Goal: Information Seeking & Learning: Learn about a topic

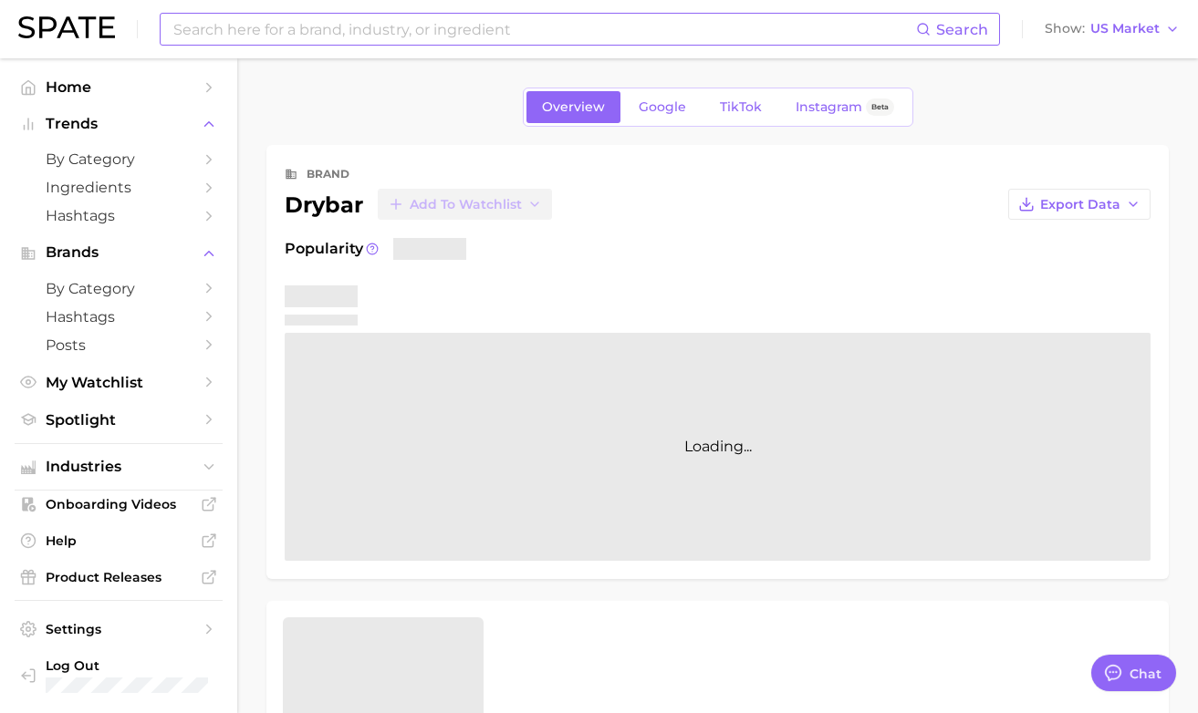
type textarea "x"
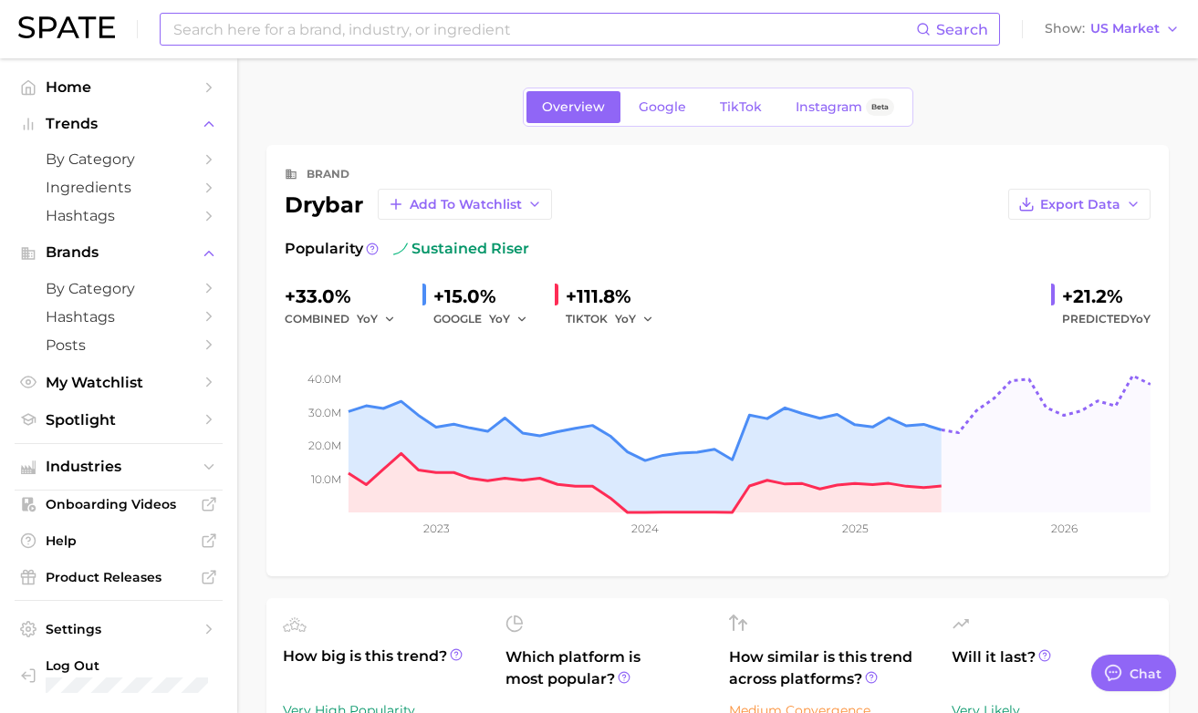
click at [543, 20] on input at bounding box center [543, 29] width 744 height 31
type input "ghdduetstyle"
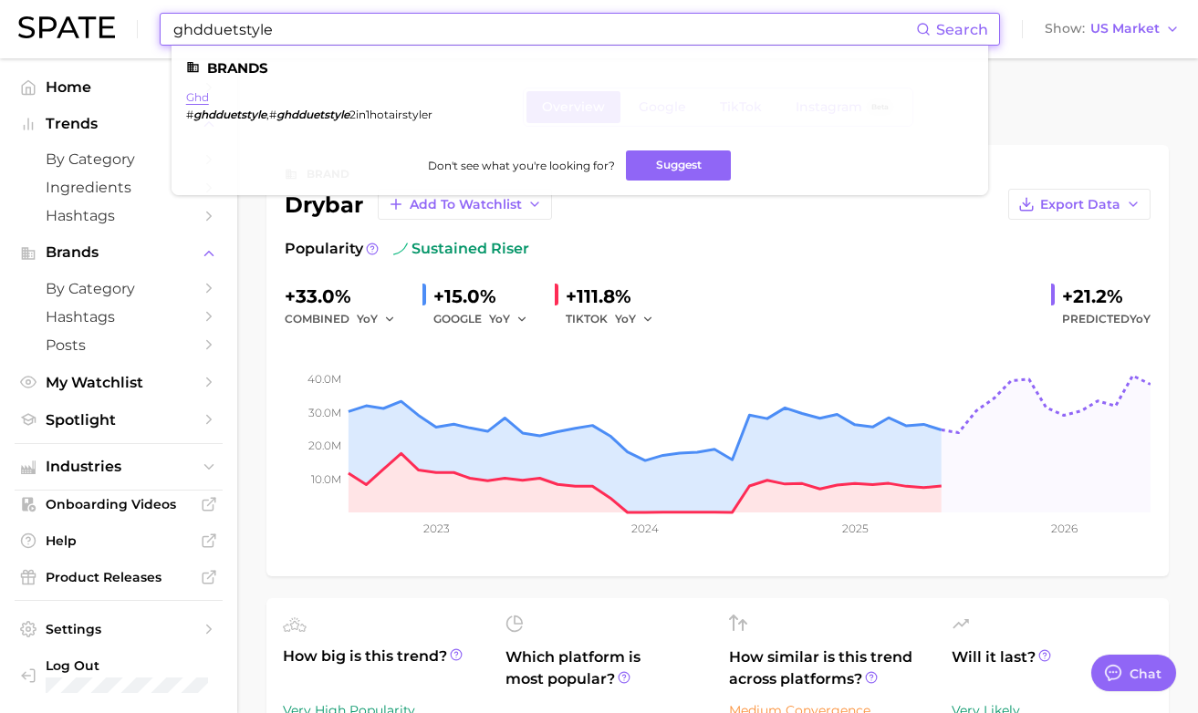
click at [200, 101] on link "ghd" at bounding box center [197, 97] width 23 height 14
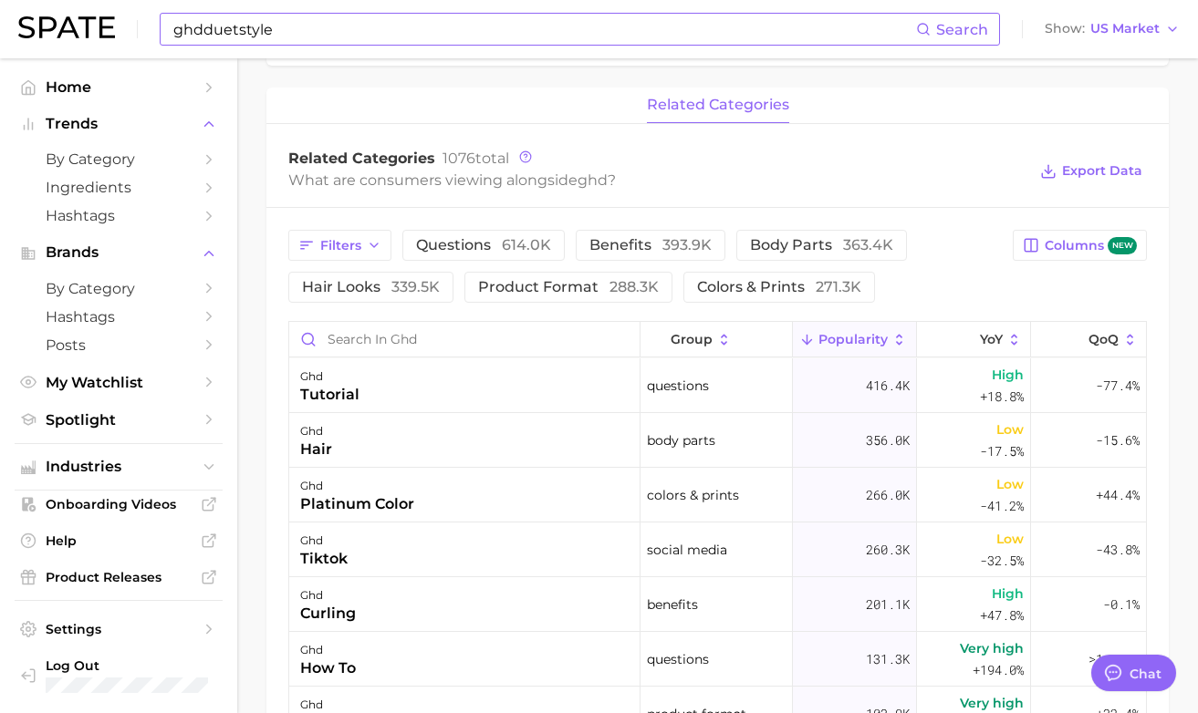
scroll to position [728, 0]
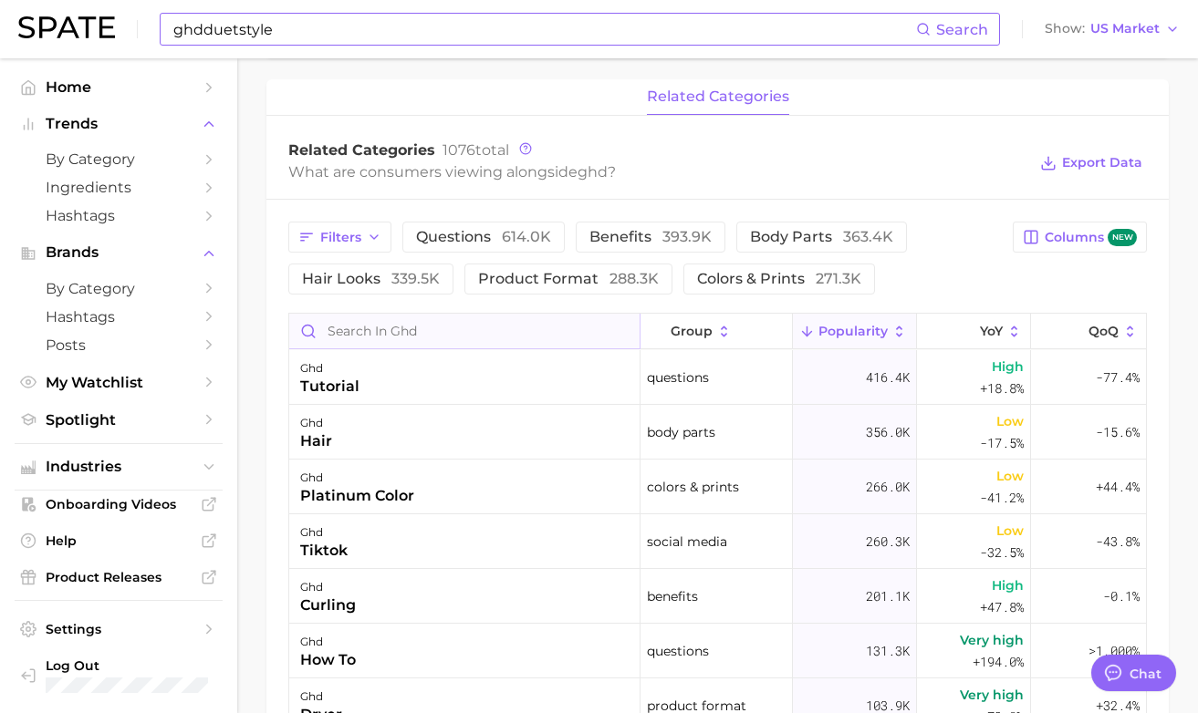
click at [372, 338] on input "Search in ghd" at bounding box center [464, 331] width 350 height 35
type input "duetstyle"
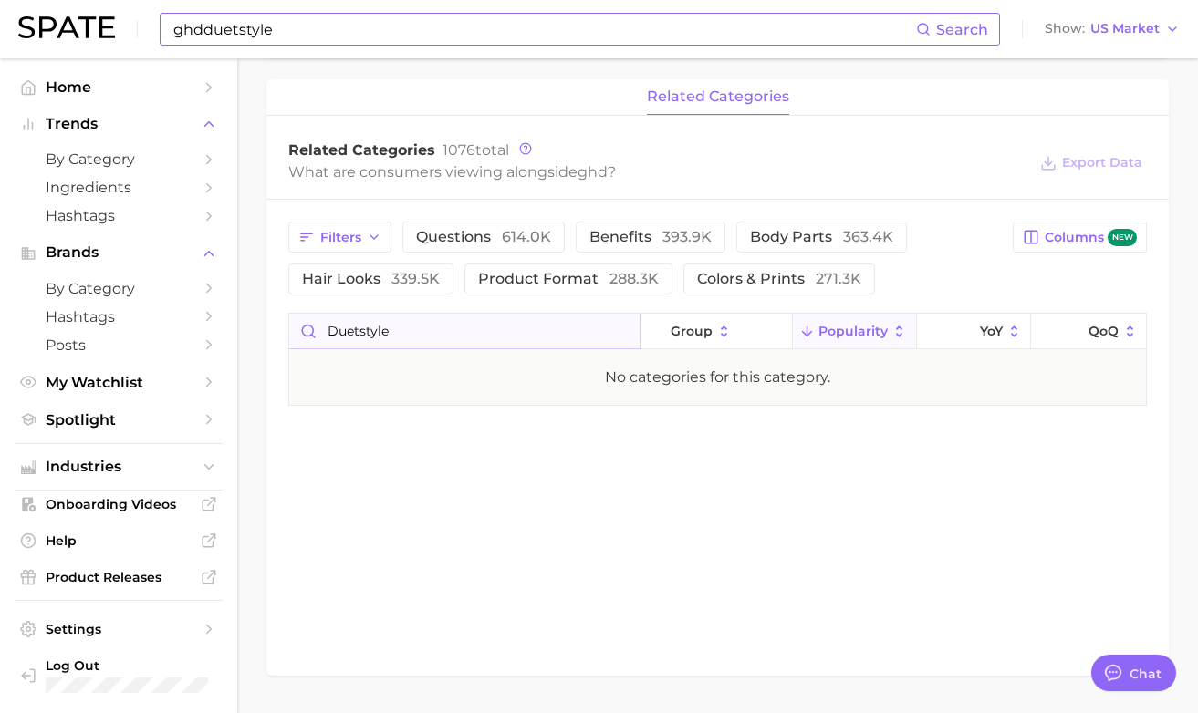
click at [629, 330] on input "duetstyle" at bounding box center [464, 331] width 350 height 35
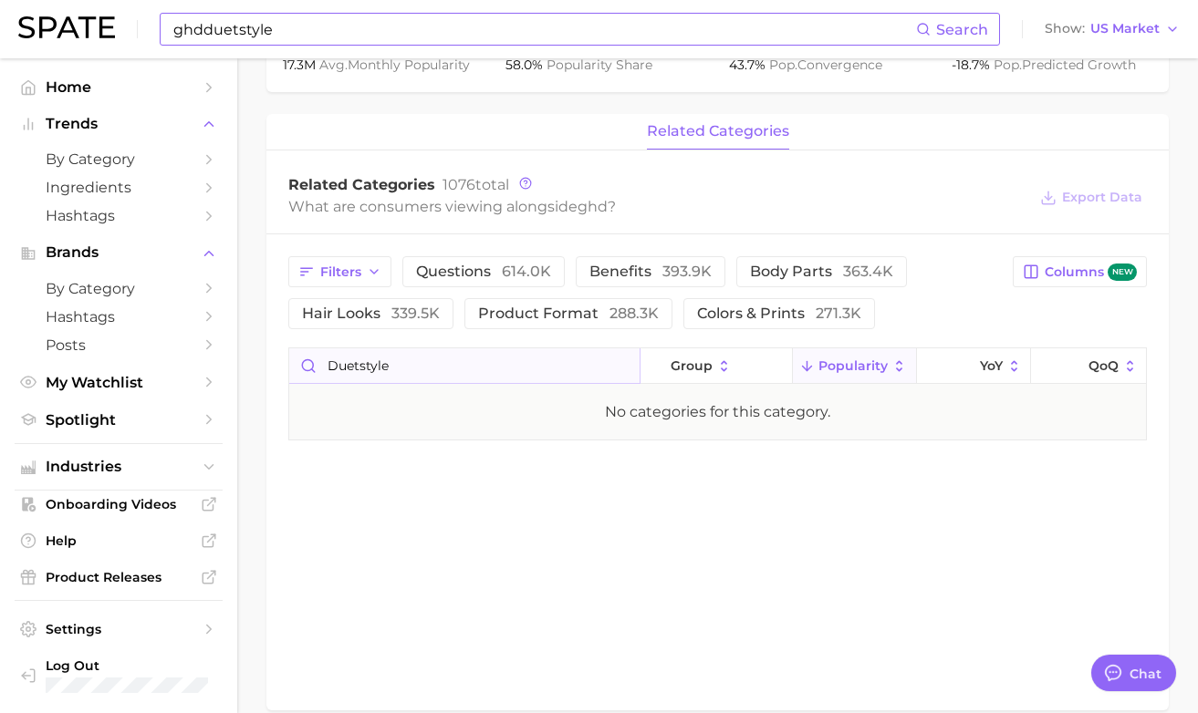
scroll to position [691, 0]
click at [618, 365] on input "duetstyle" at bounding box center [464, 367] width 350 height 35
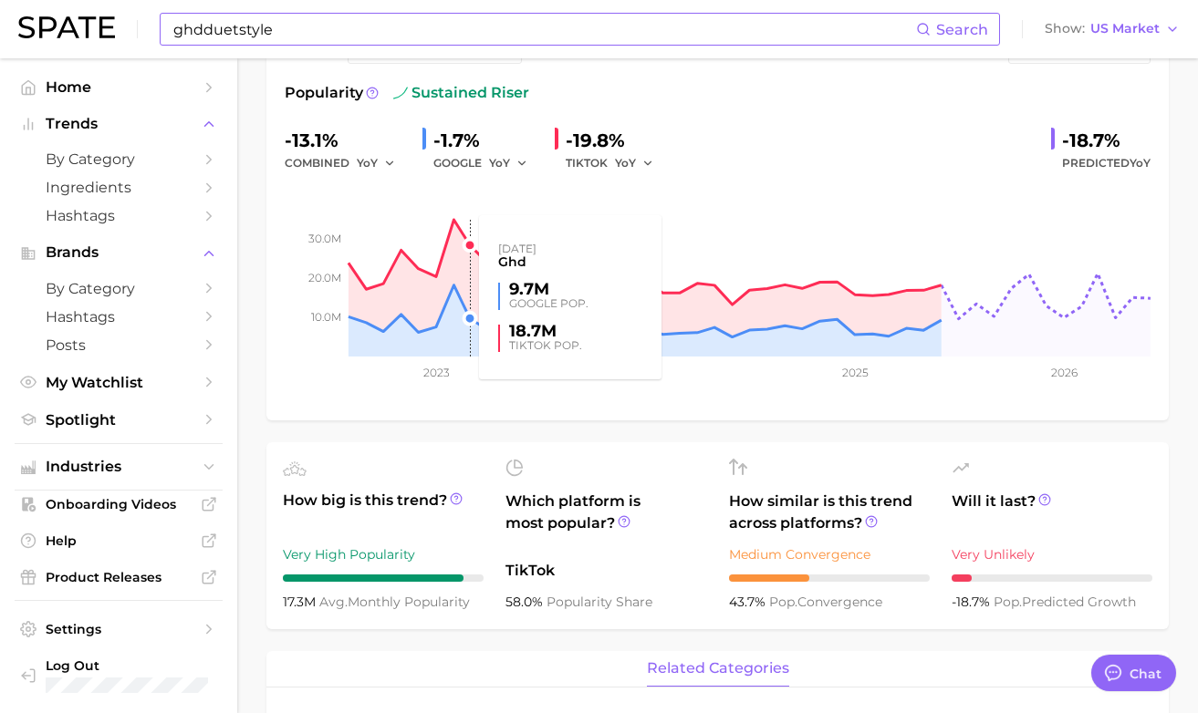
scroll to position [0, 0]
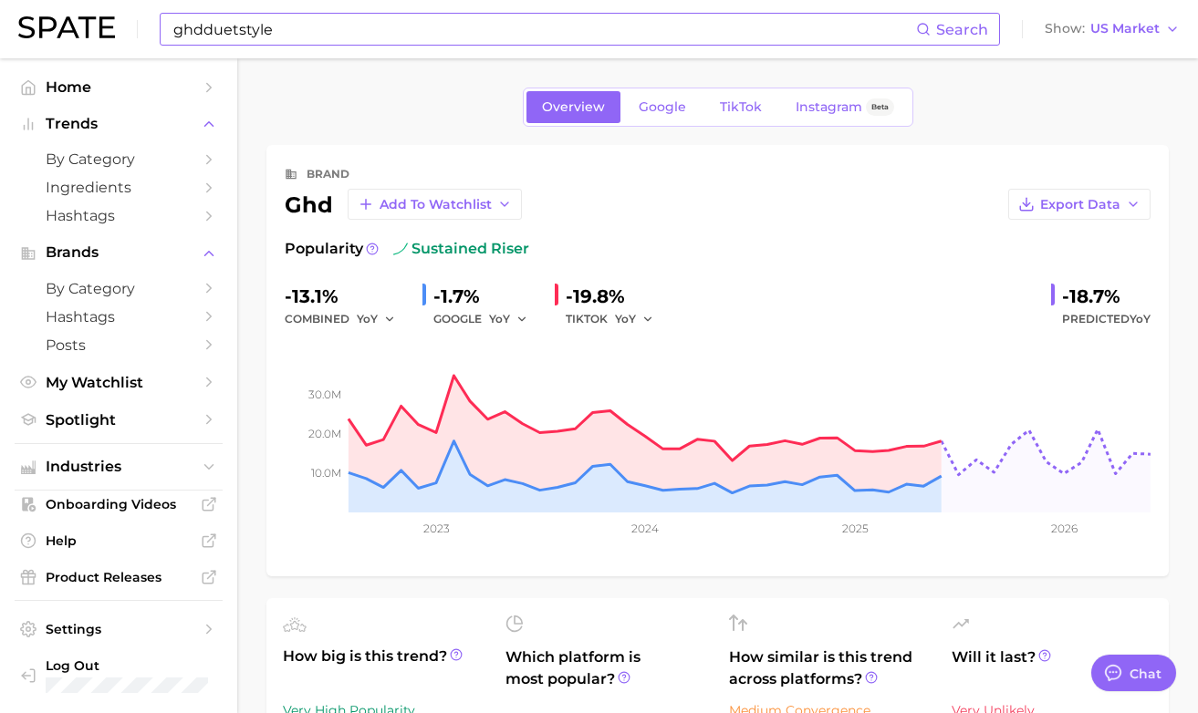
click at [446, 18] on input "ghdduetstyle" at bounding box center [543, 29] width 744 height 31
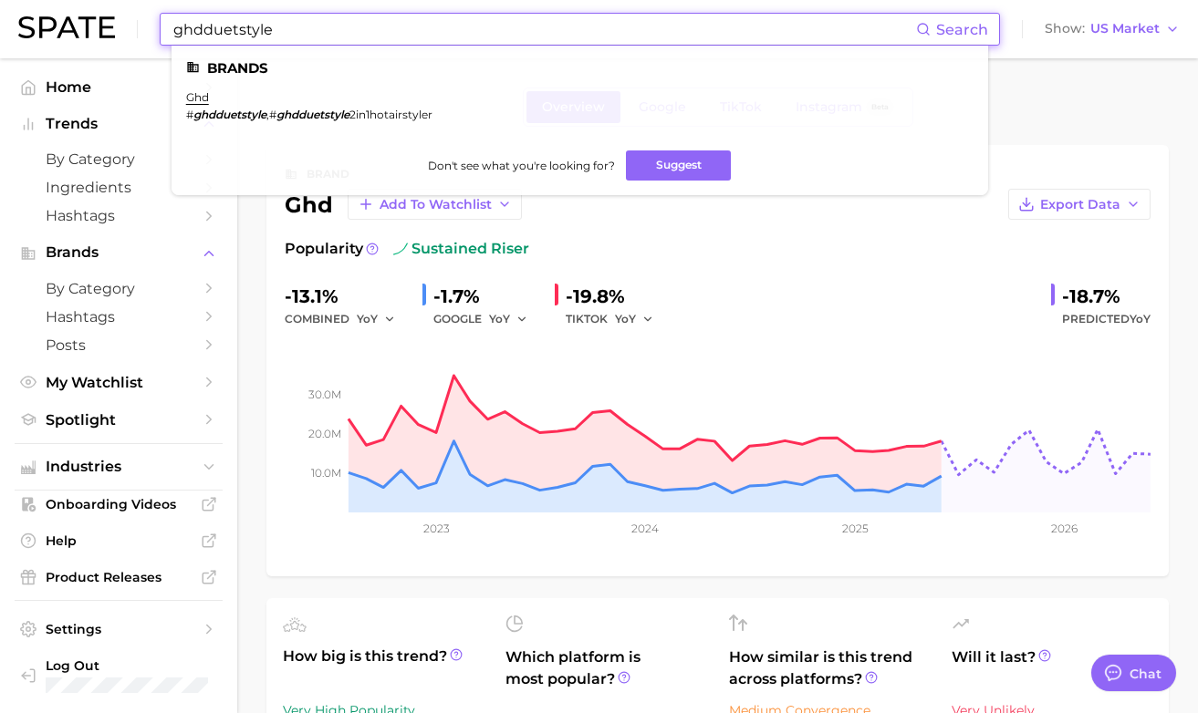
click at [243, 116] on em "ghdduetstyle" at bounding box center [229, 115] width 73 height 14
click at [233, 115] on em "ghdduetstyle" at bounding box center [229, 115] width 73 height 14
click at [233, 116] on em "ghdduetstyle" at bounding box center [229, 115] width 73 height 14
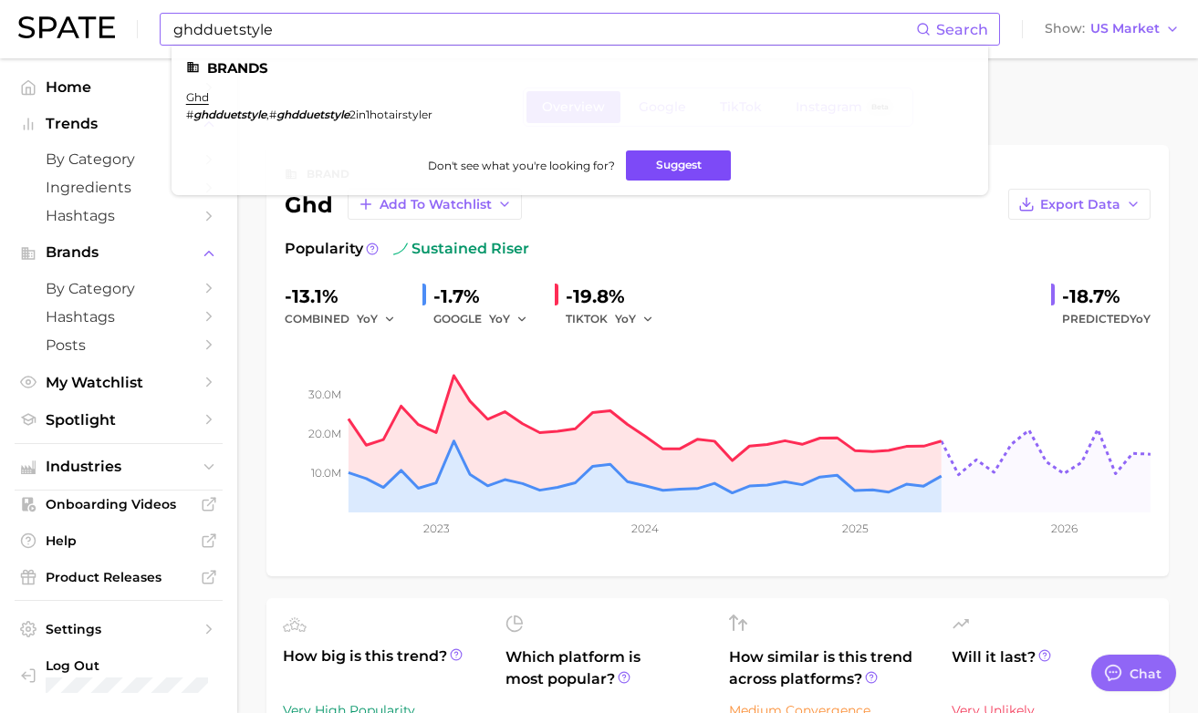
click at [681, 154] on button "Suggest" at bounding box center [678, 165] width 105 height 30
click at [608, 260] on div "Popularity sustained riser -13.1% combined YoY -1.7% GOOGLE YoY -19.8% TIKTOK Y…" at bounding box center [718, 398] width 866 height 320
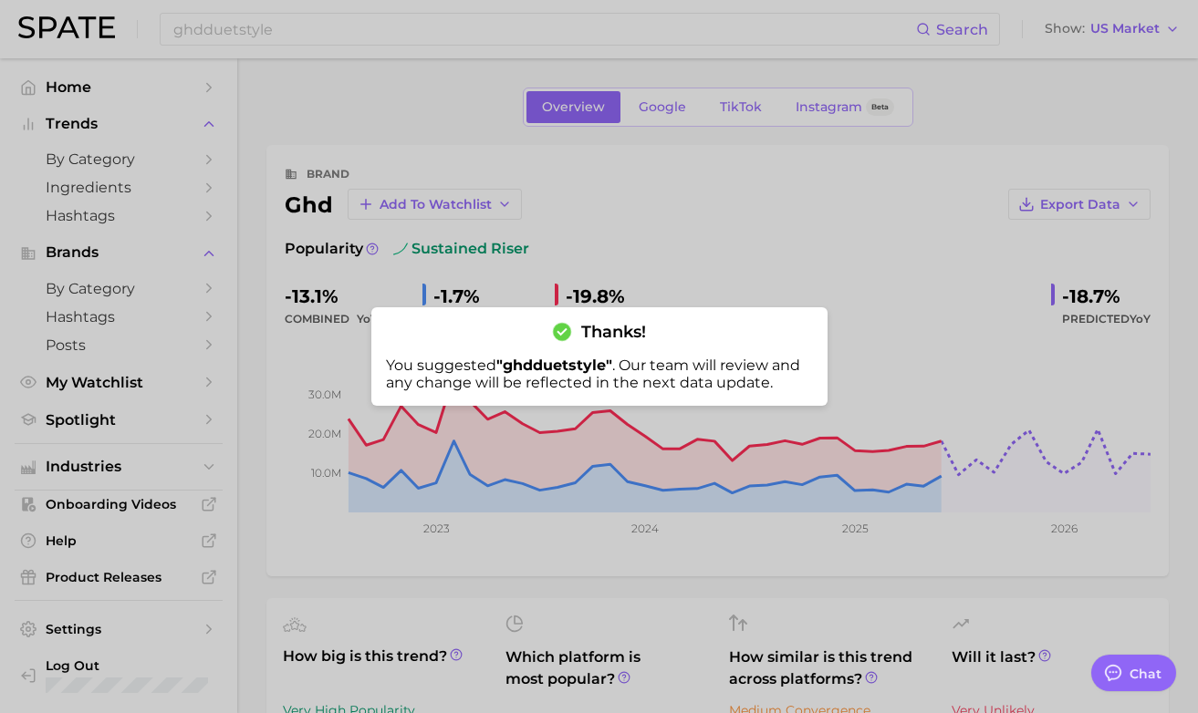
click at [596, 275] on div at bounding box center [599, 356] width 1198 height 713
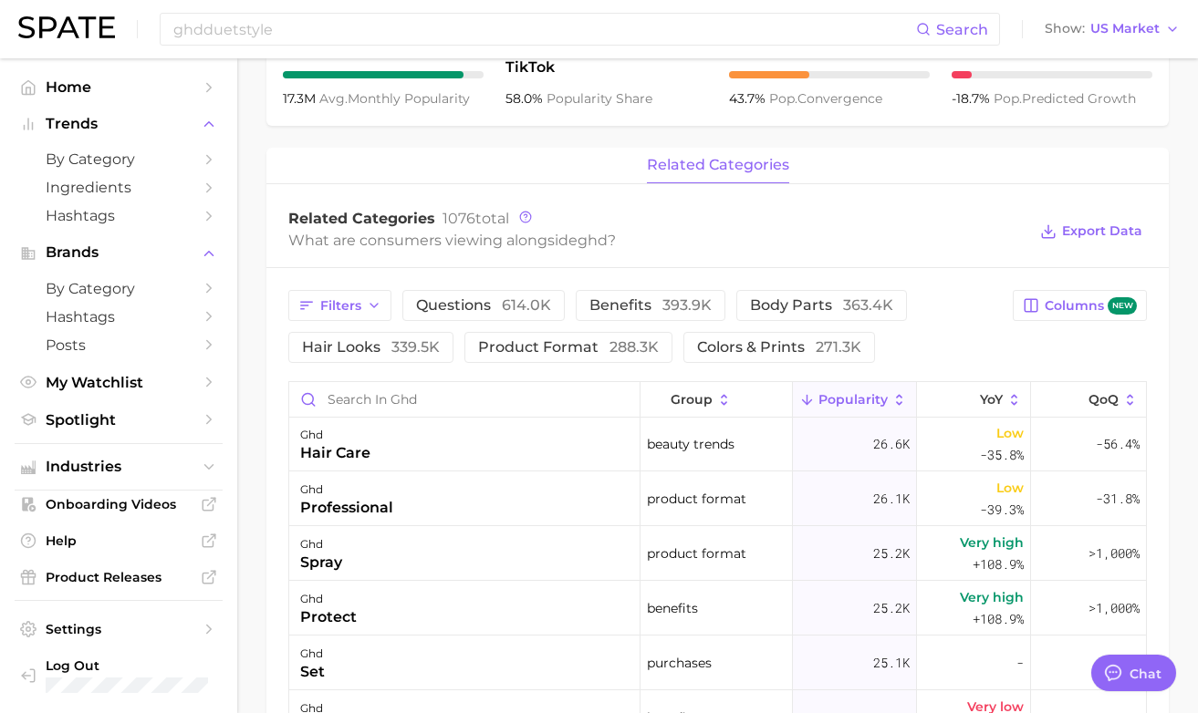
scroll to position [1208, 0]
click at [473, 402] on input "Search in ghd" at bounding box center [464, 399] width 350 height 35
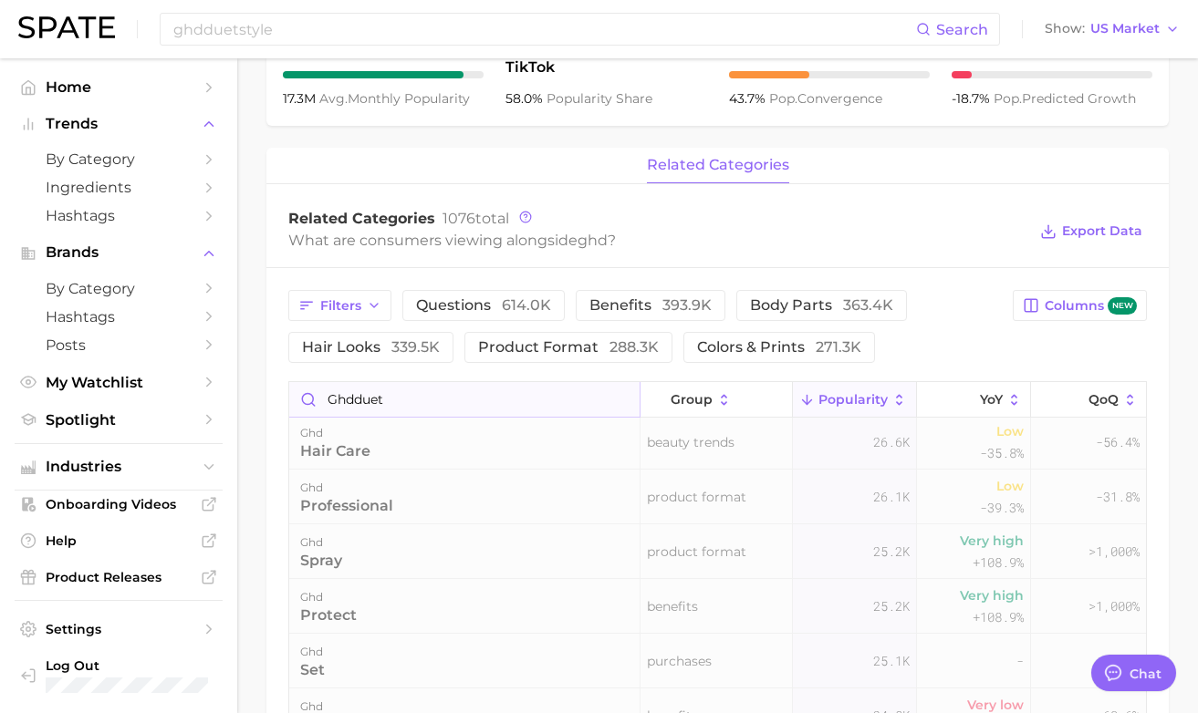
type input "ghdduet"
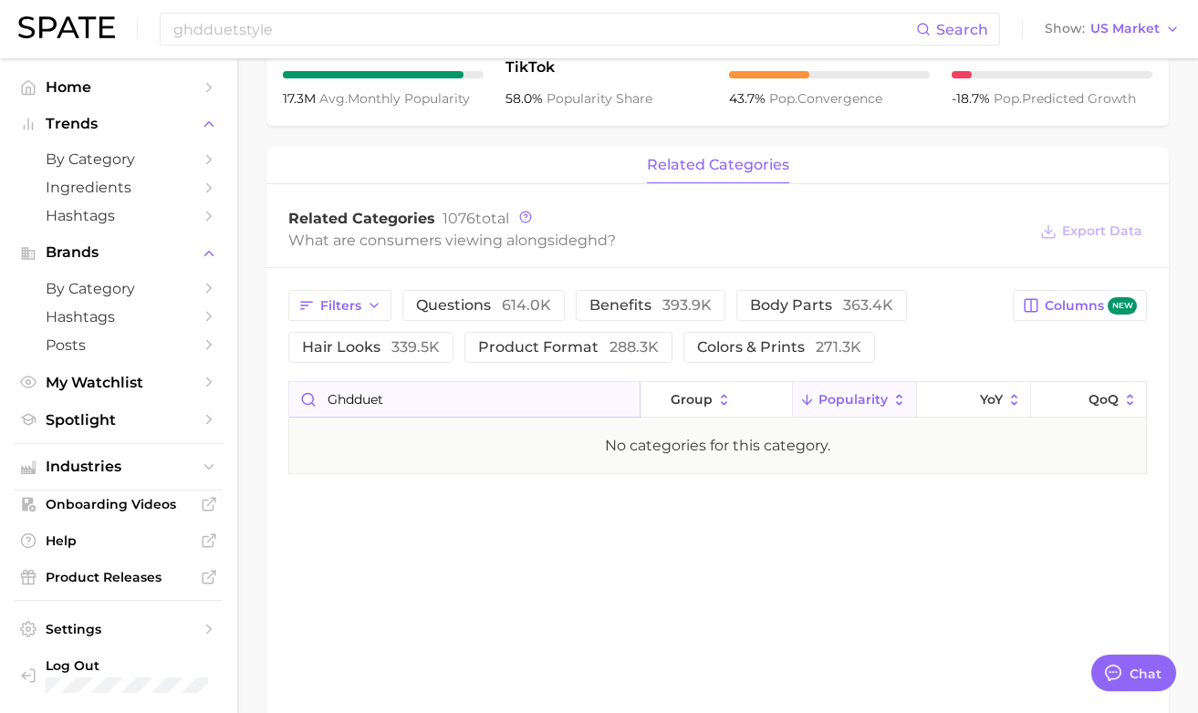
click at [621, 401] on input "ghdduet" at bounding box center [464, 399] width 350 height 35
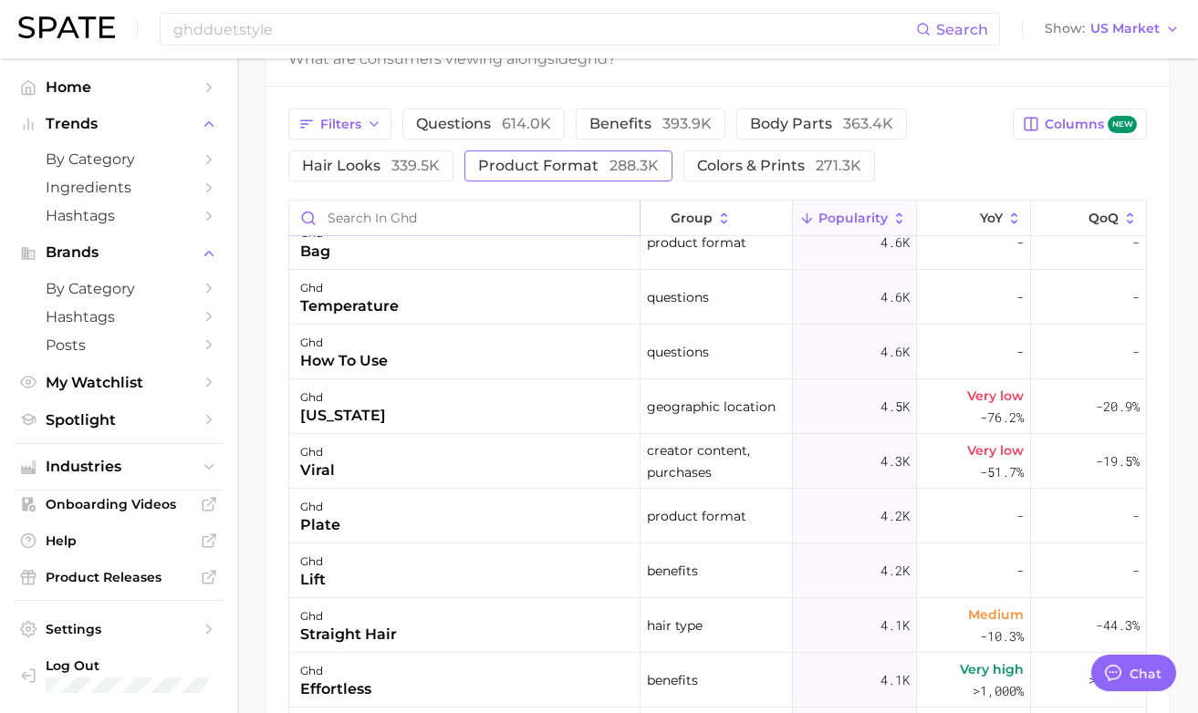
scroll to position [4729, 0]
click at [411, 180] on button "hair looks 339.5k" at bounding box center [370, 165] width 165 height 31
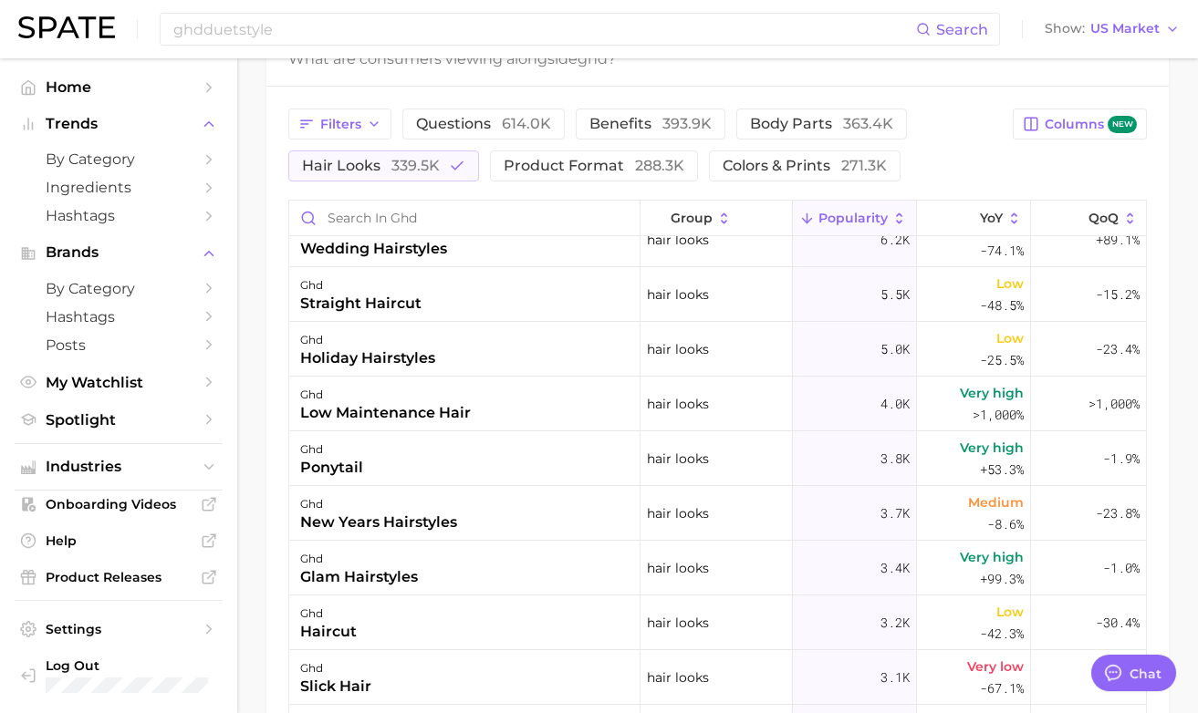
scroll to position [0, 0]
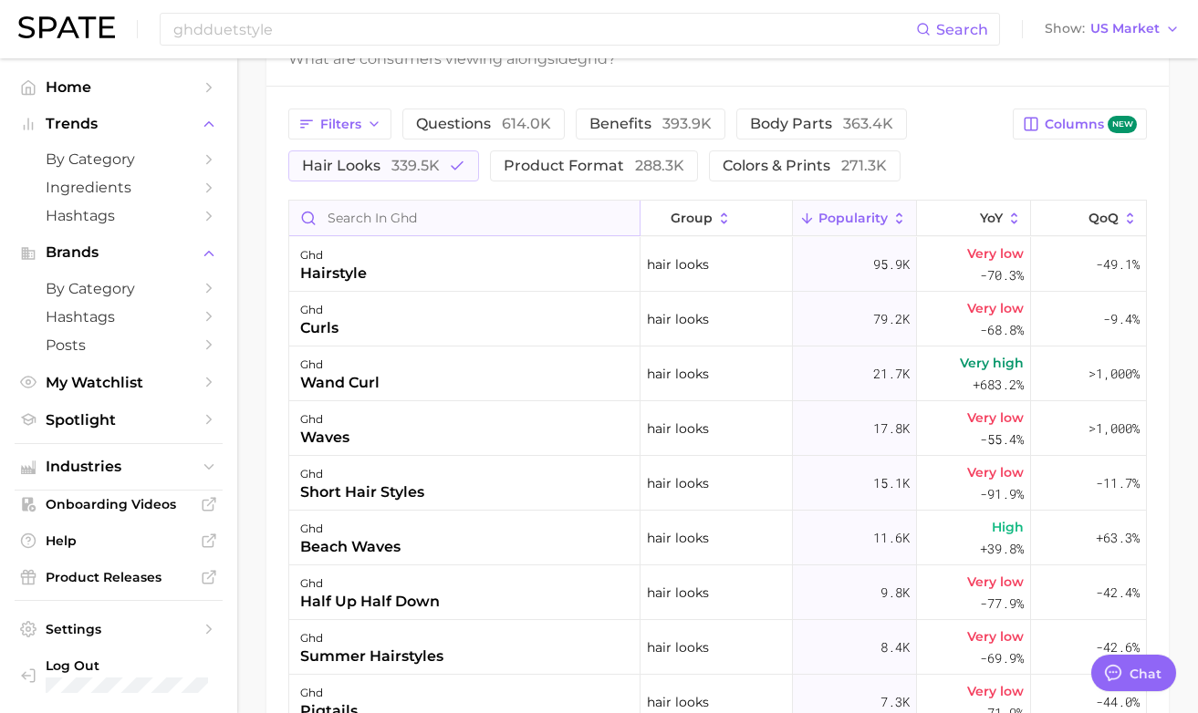
click at [547, 210] on input "Search in ghd" at bounding box center [464, 218] width 350 height 35
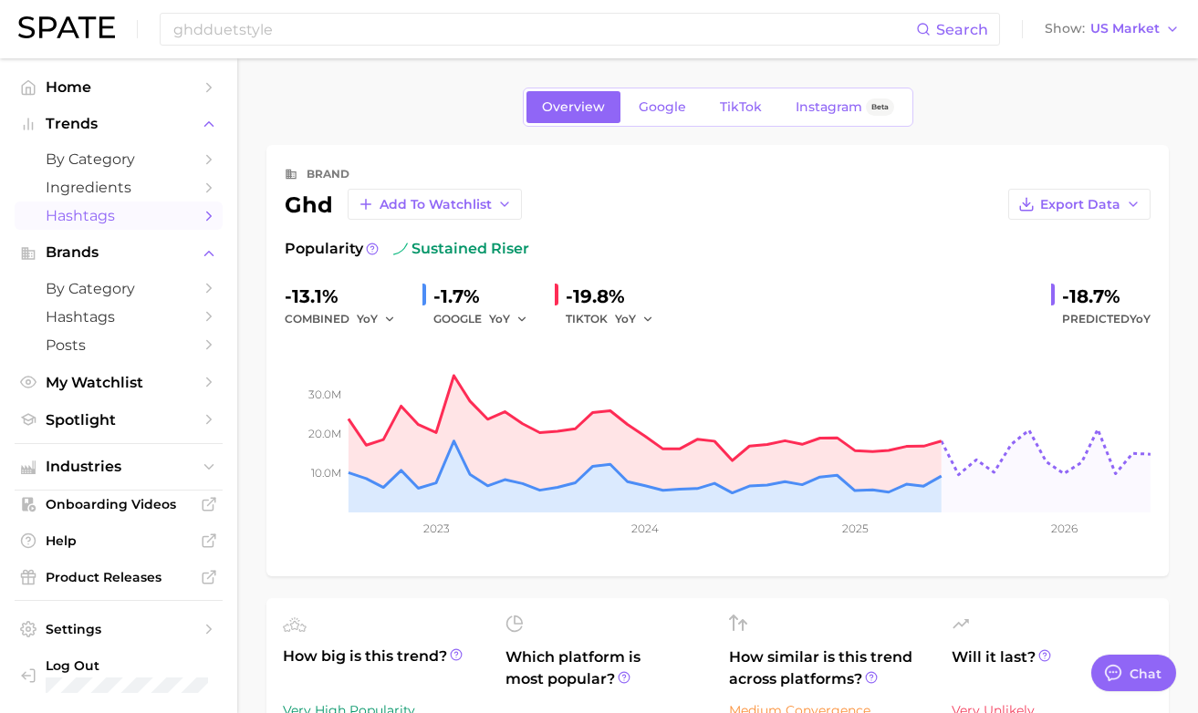
click at [189, 221] on span "Hashtags" at bounding box center [119, 215] width 146 height 17
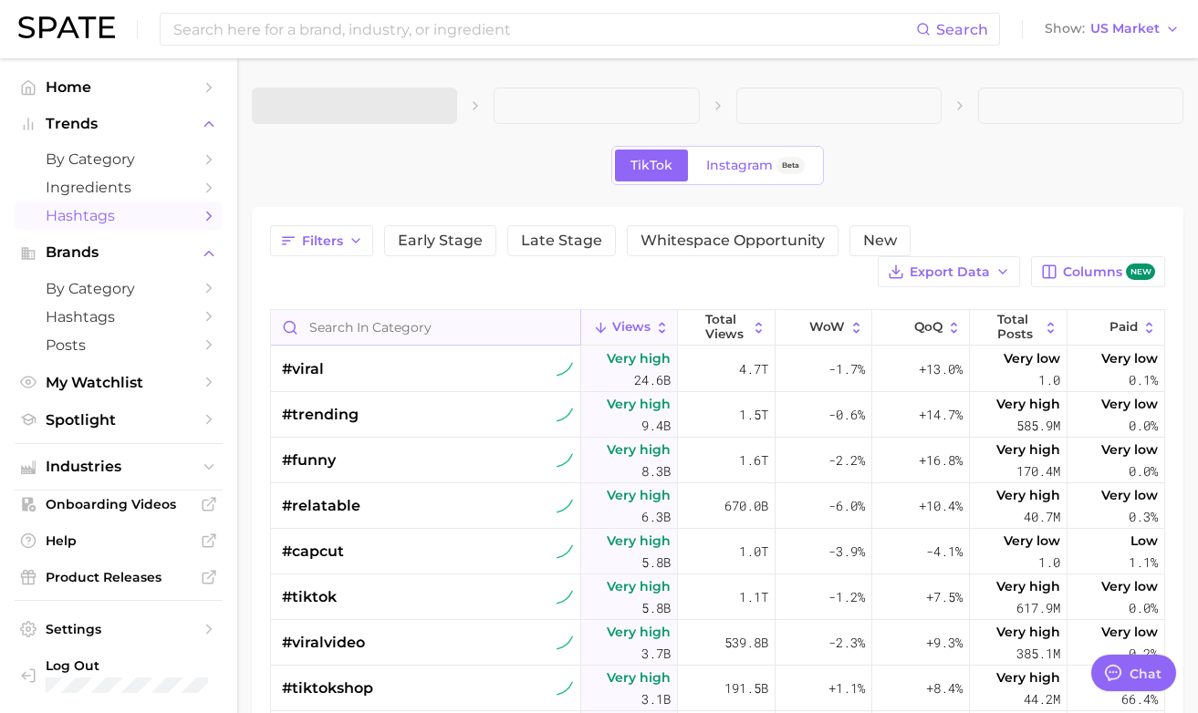
click at [378, 330] on input "Search in category" at bounding box center [425, 327] width 309 height 35
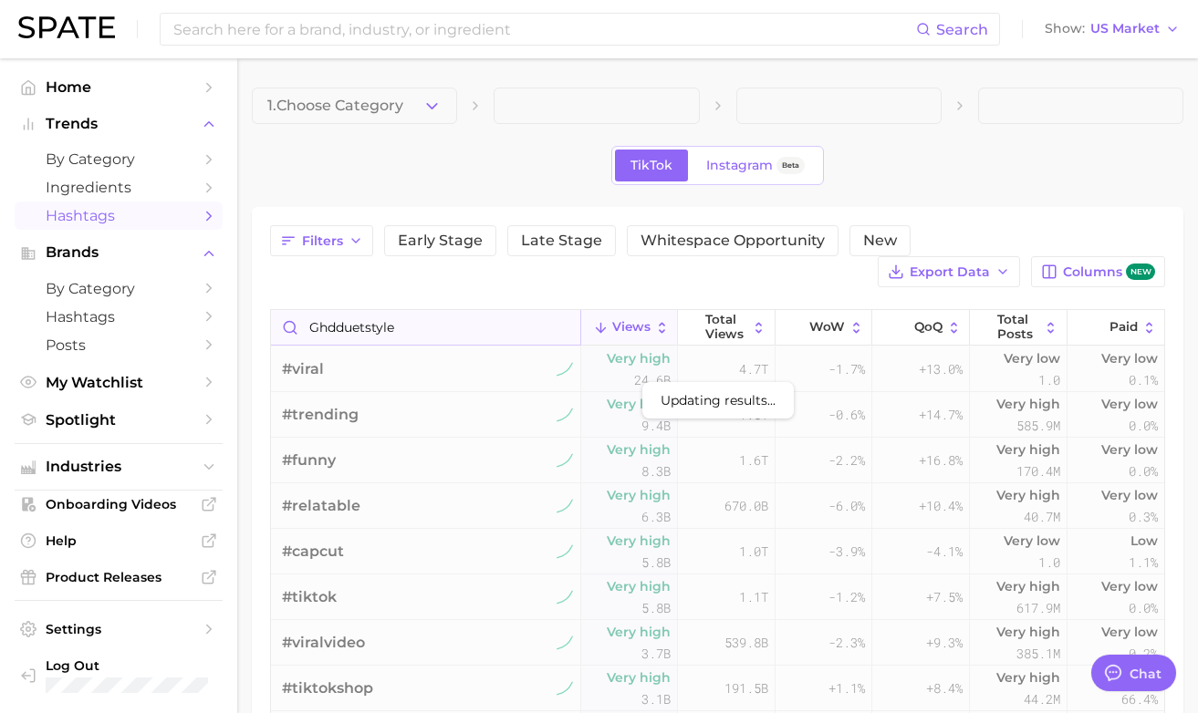
type input "ghdduetstyle"
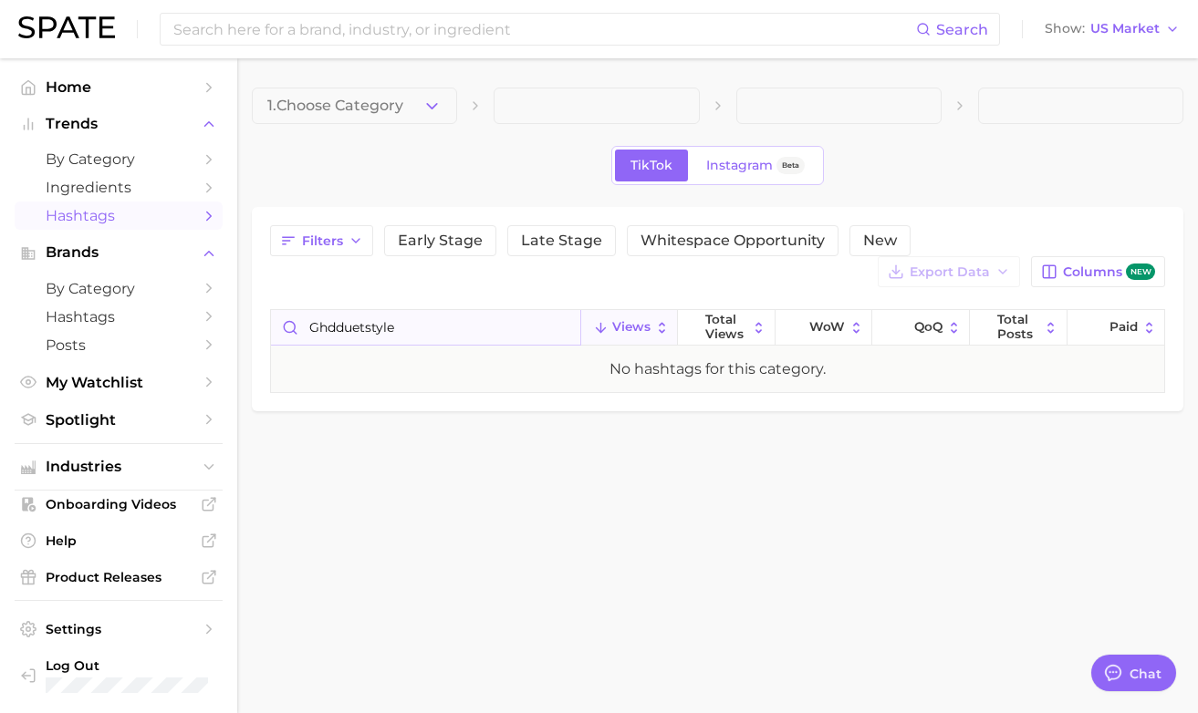
click at [354, 327] on input "ghdduetstyle" at bounding box center [425, 327] width 309 height 35
click at [354, 330] on input "ghdduetstyle" at bounding box center [425, 327] width 309 height 35
click at [372, 35] on input at bounding box center [543, 29] width 744 height 31
click at [344, 328] on input "ghdduetstyle" at bounding box center [425, 327] width 309 height 35
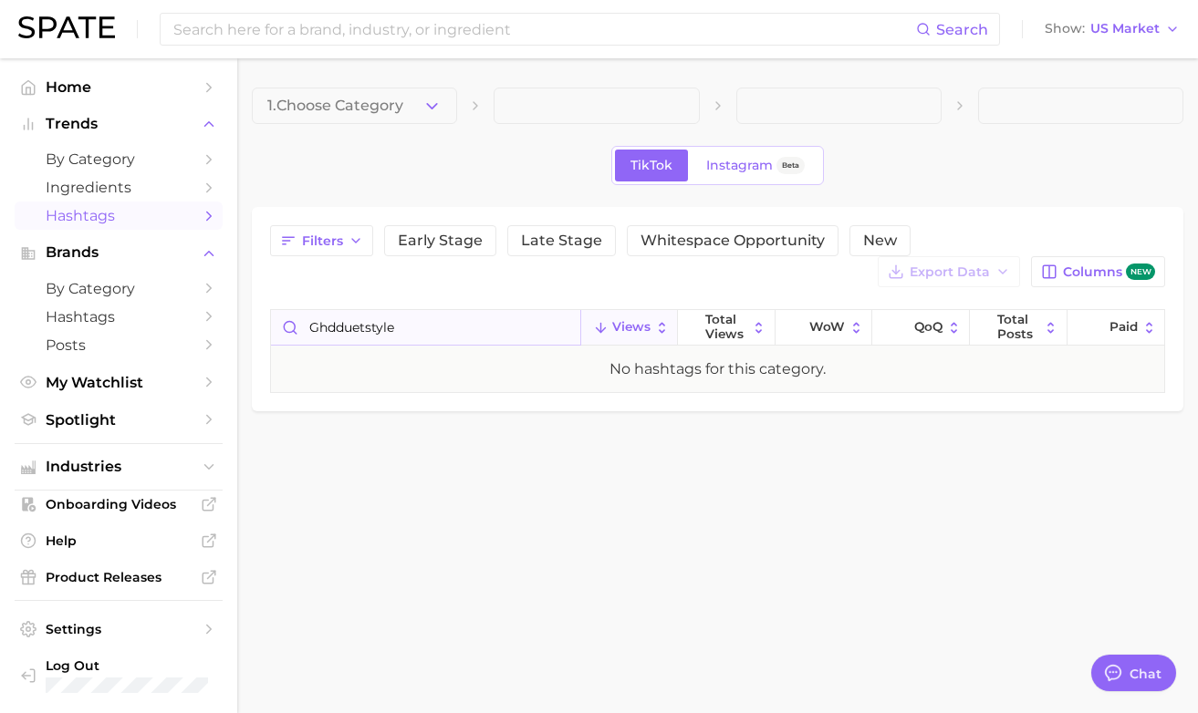
click at [344, 328] on input "ghdduetstyle" at bounding box center [425, 327] width 309 height 35
click at [368, 38] on input at bounding box center [543, 29] width 744 height 31
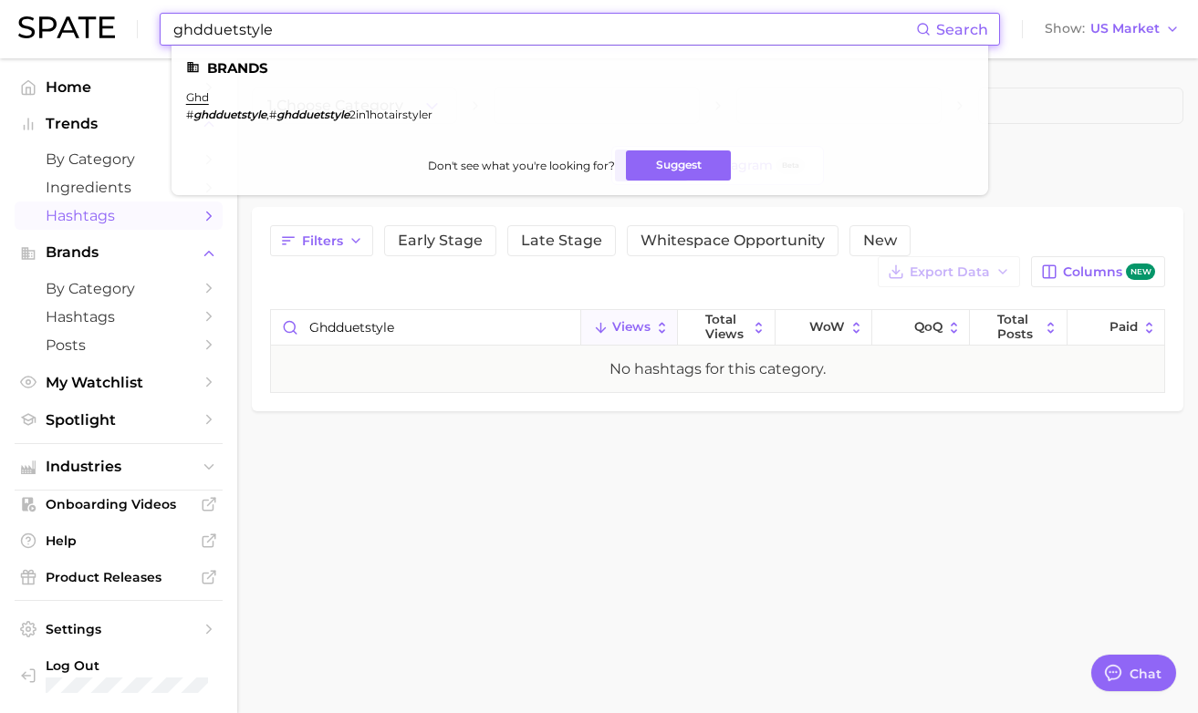
type input "ghdduetstyle"
click at [219, 114] on em "ghdduetstyle" at bounding box center [229, 115] width 73 height 14
click at [232, 118] on em "ghdduetstyle" at bounding box center [229, 115] width 73 height 14
click at [201, 99] on link "ghd" at bounding box center [197, 97] width 23 height 14
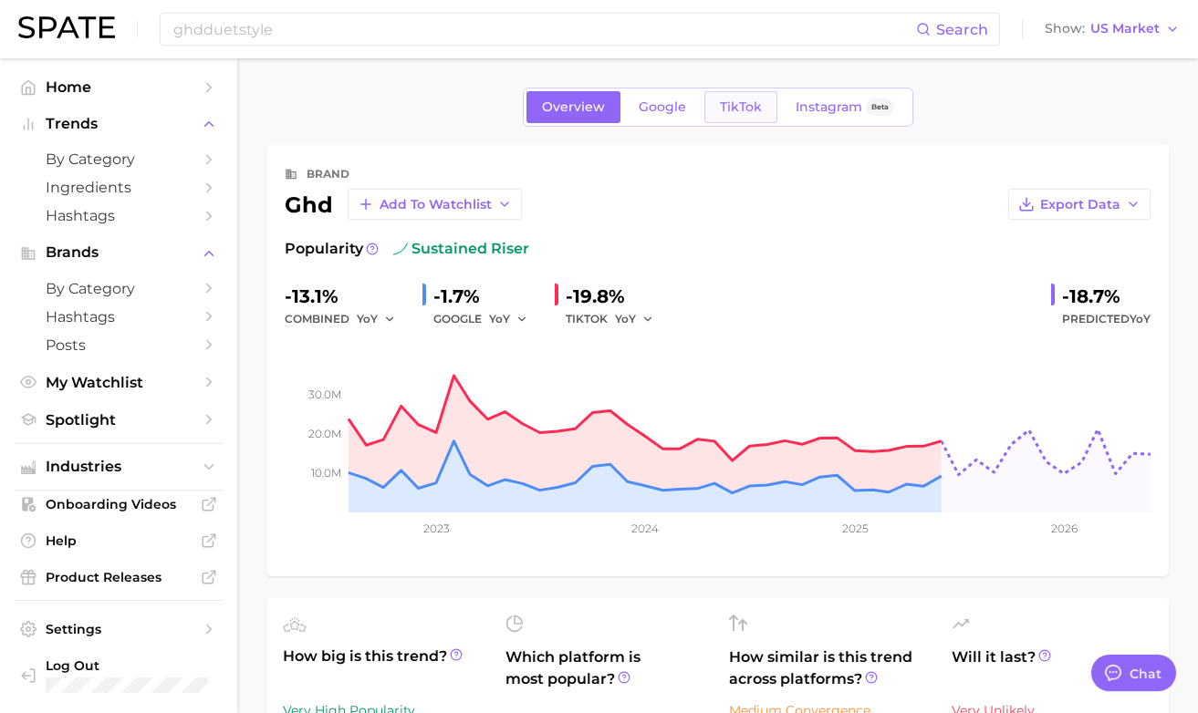
click at [727, 108] on span "TikTok" at bounding box center [741, 107] width 42 height 16
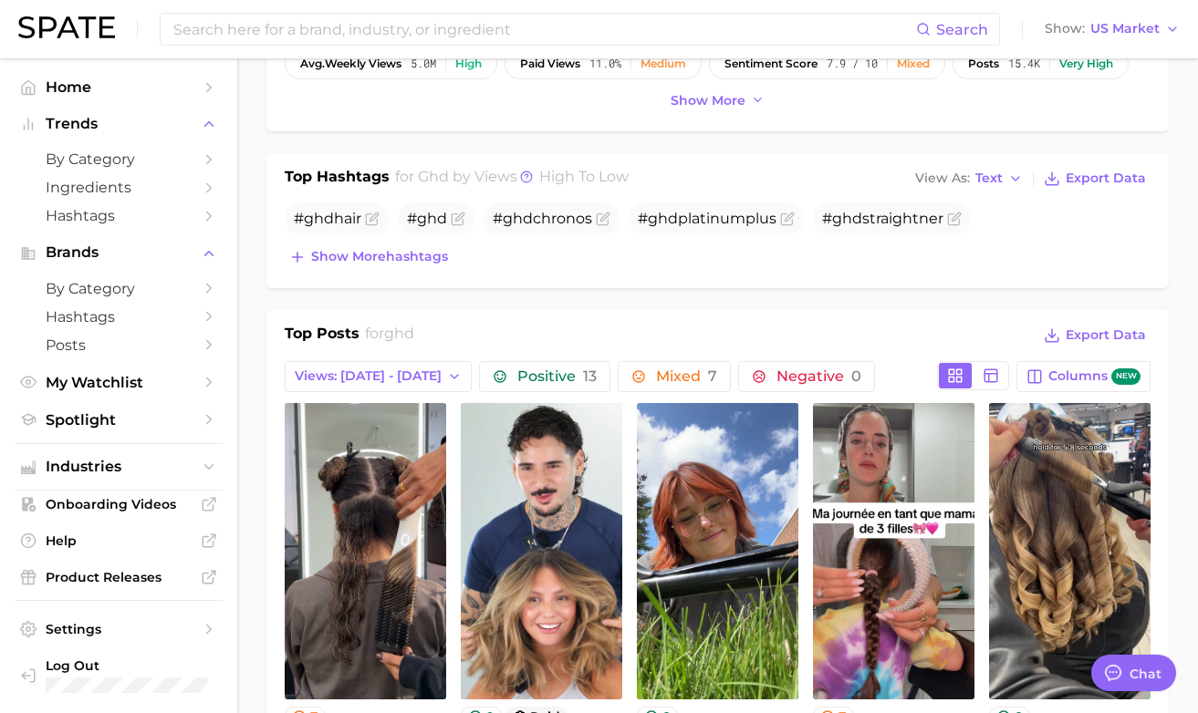
scroll to position [559, 0]
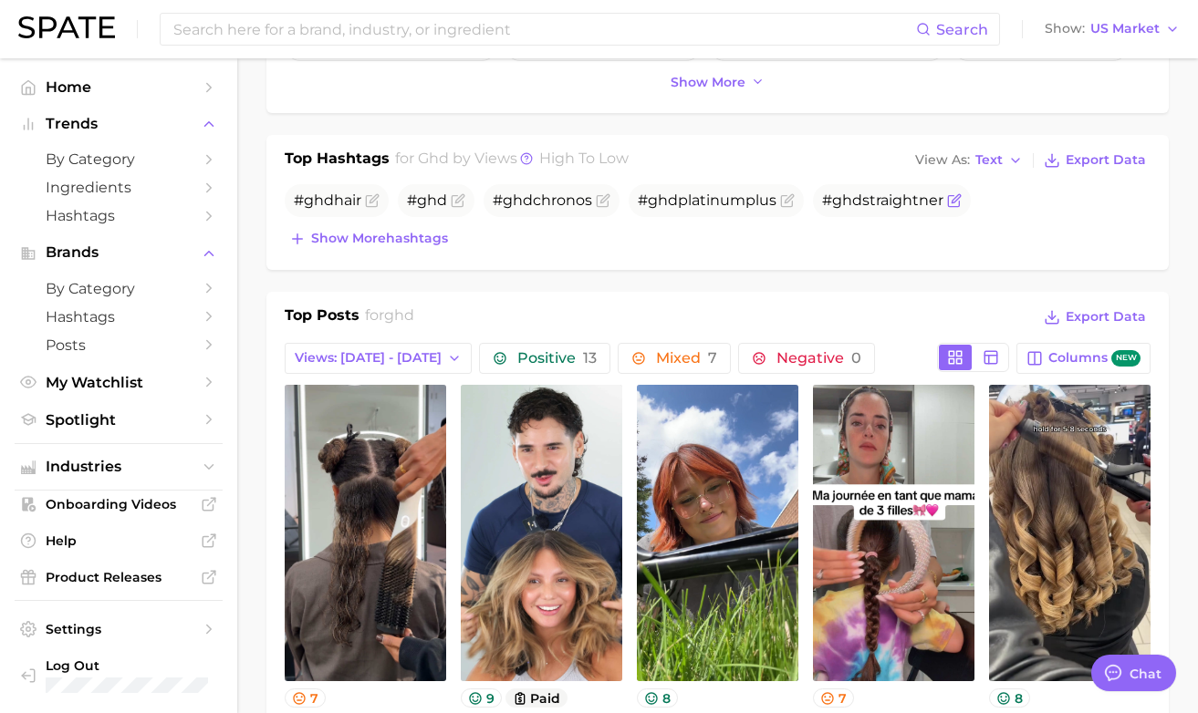
click at [880, 202] on span "# ghd straightner" at bounding box center [882, 200] width 121 height 17
click at [892, 196] on span "# ghd straightner" at bounding box center [882, 200] width 121 height 17
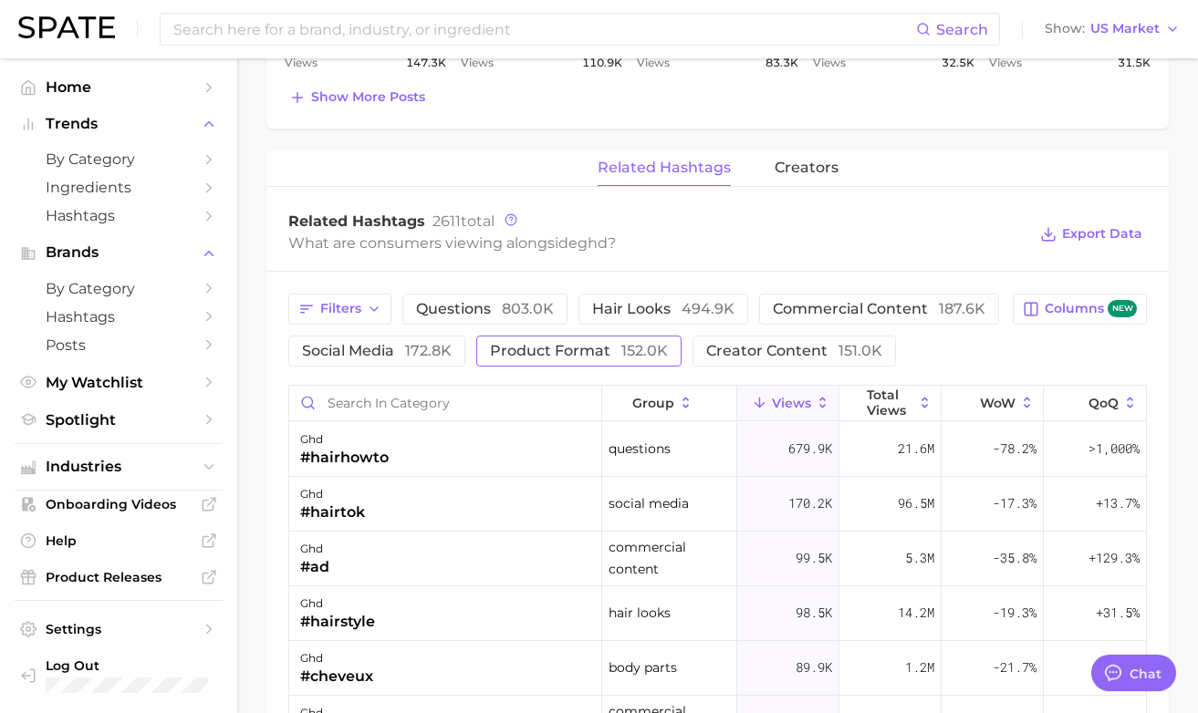
scroll to position [1323, 0]
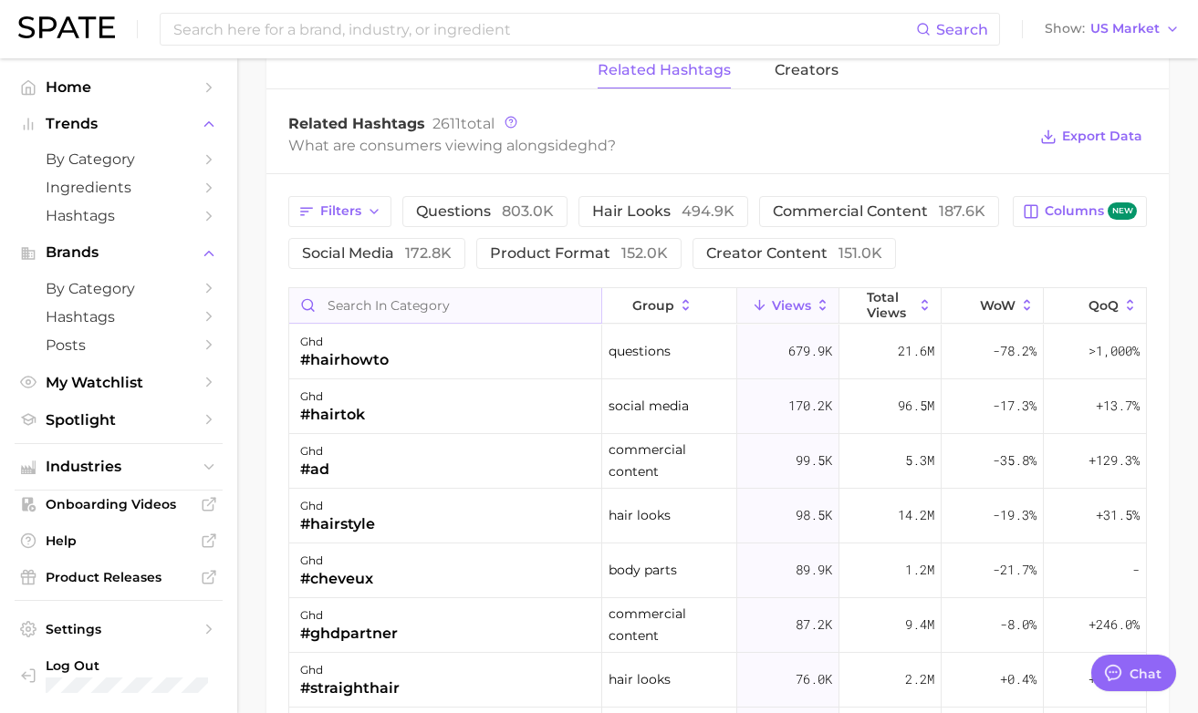
click at [444, 303] on input "Search in category" at bounding box center [445, 305] width 312 height 35
type input "d"
type input "ghdstraightener"
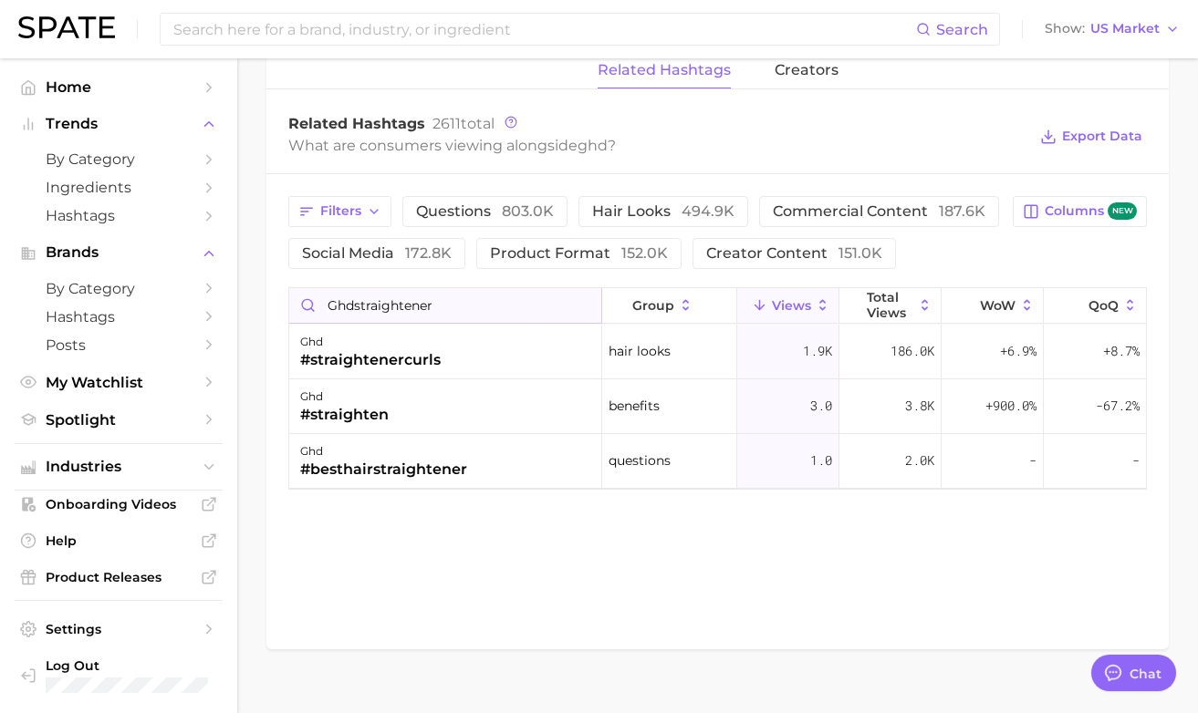
click at [584, 300] on input "ghdstraightener" at bounding box center [445, 305] width 312 height 35
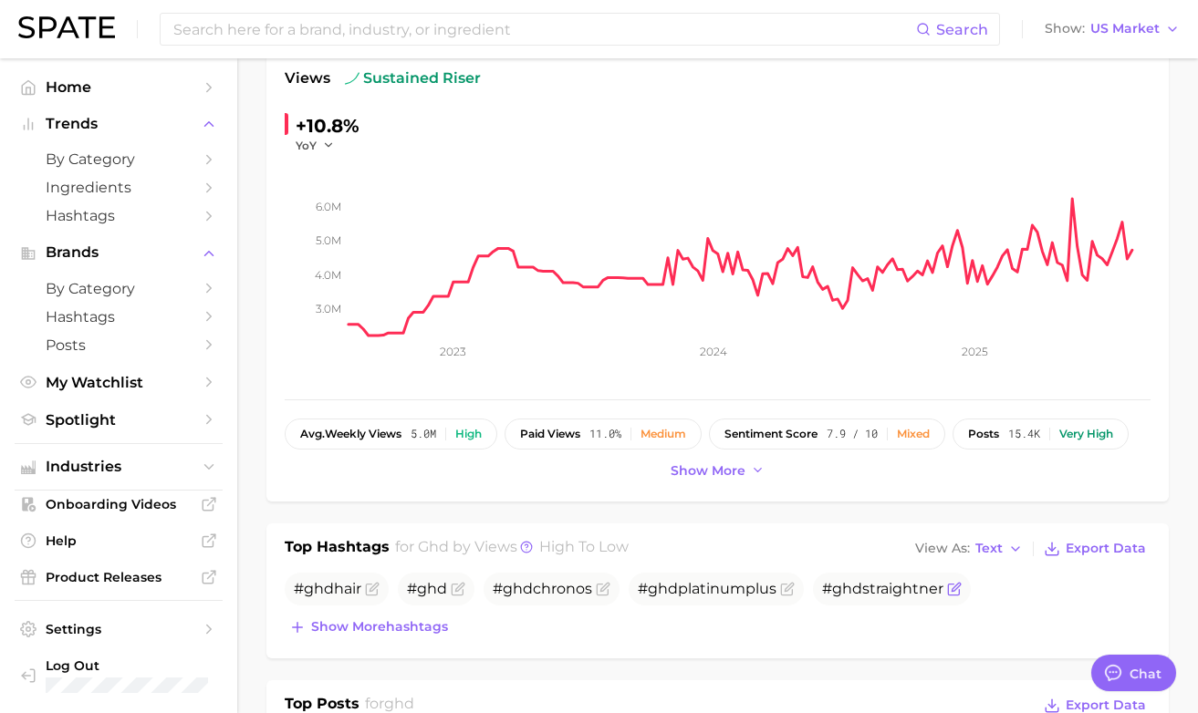
scroll to position [176, 0]
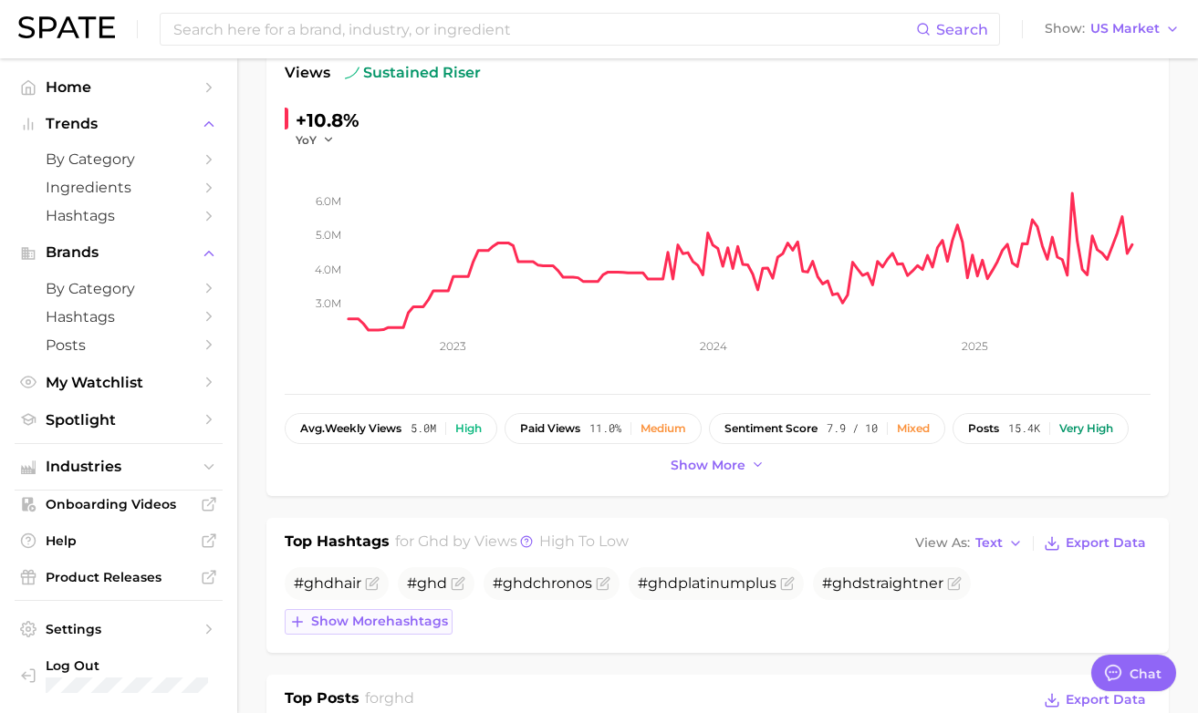
click at [452, 621] on button "Show more hashtags" at bounding box center [369, 622] width 168 height 26
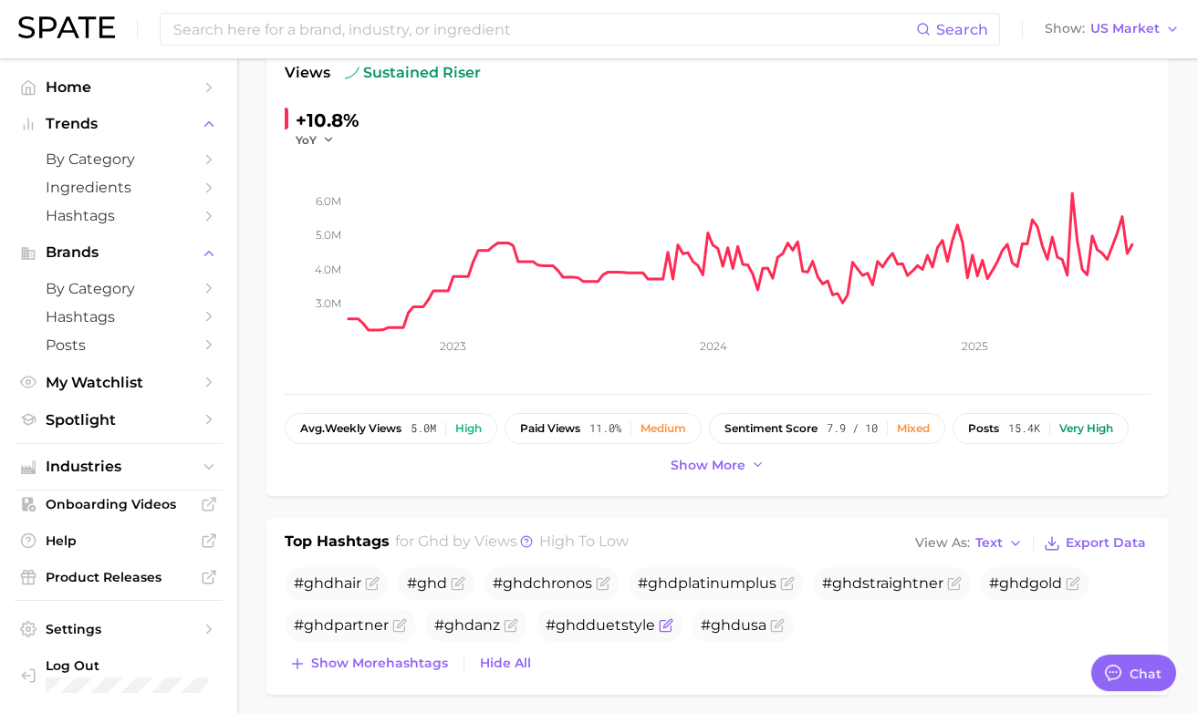
click at [576, 617] on span "ghd" at bounding box center [570, 625] width 30 height 17
click at [659, 627] on icon "Flag as miscategorized or irrelevant" at bounding box center [666, 625] width 15 height 15
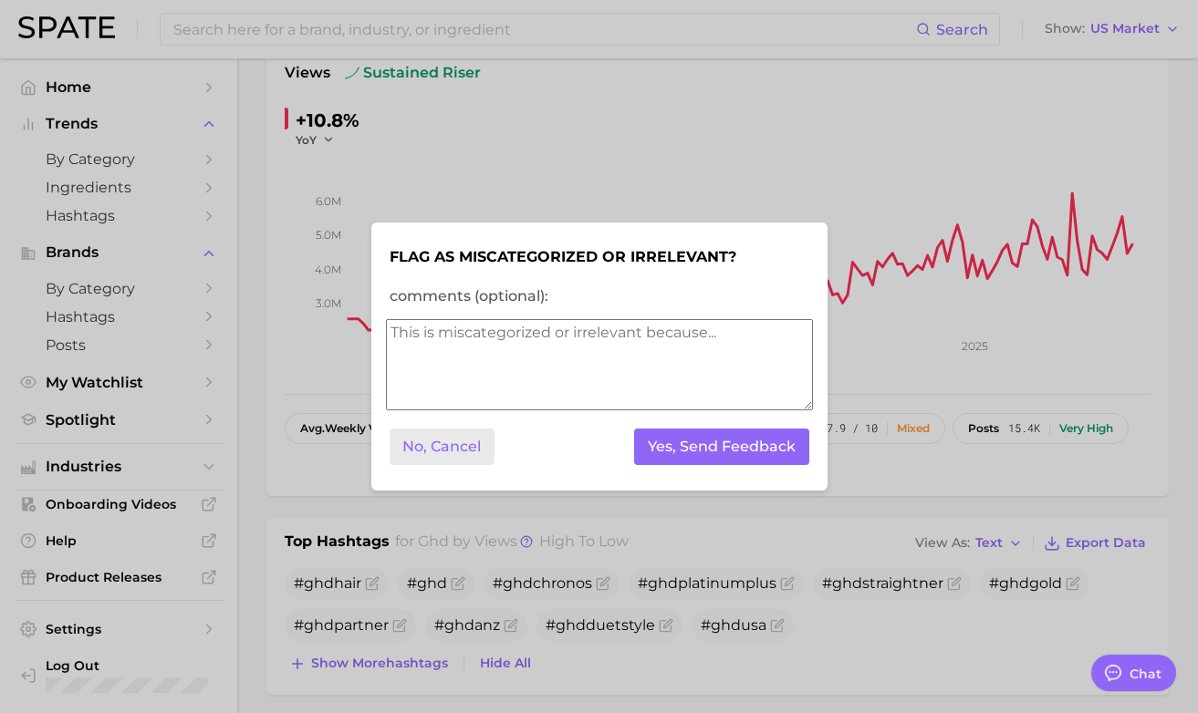
click at [462, 444] on button "No, Cancel" at bounding box center [442, 447] width 106 height 37
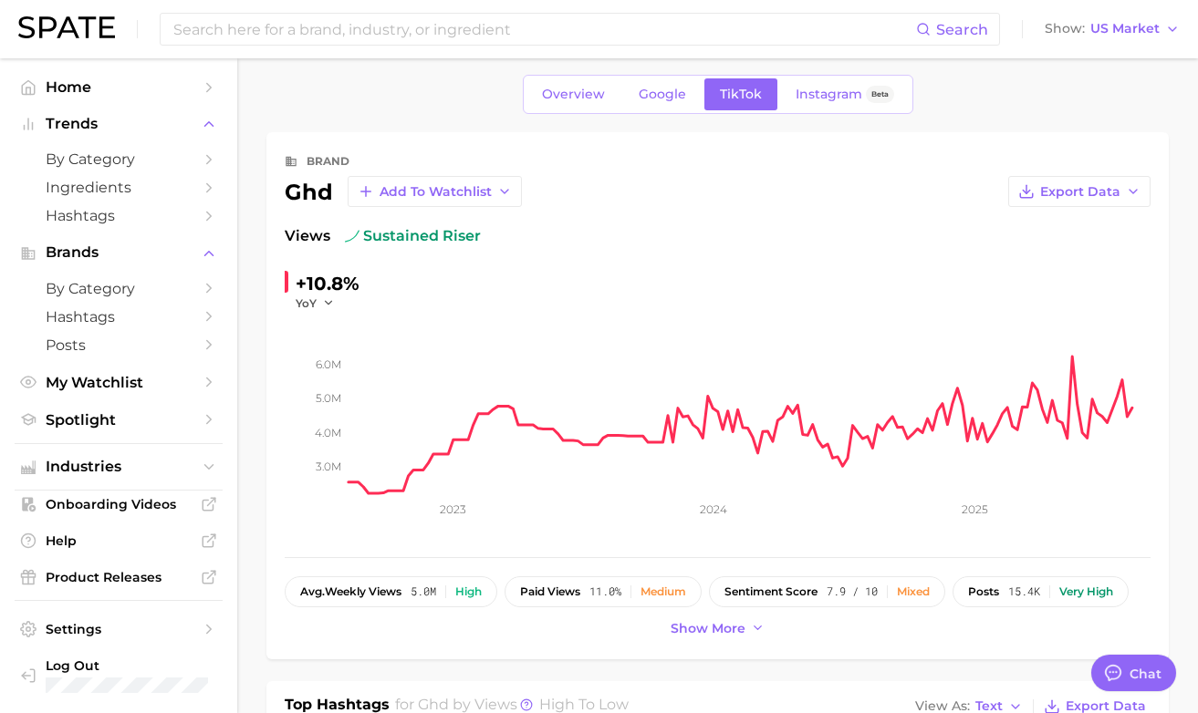
scroll to position [16, 0]
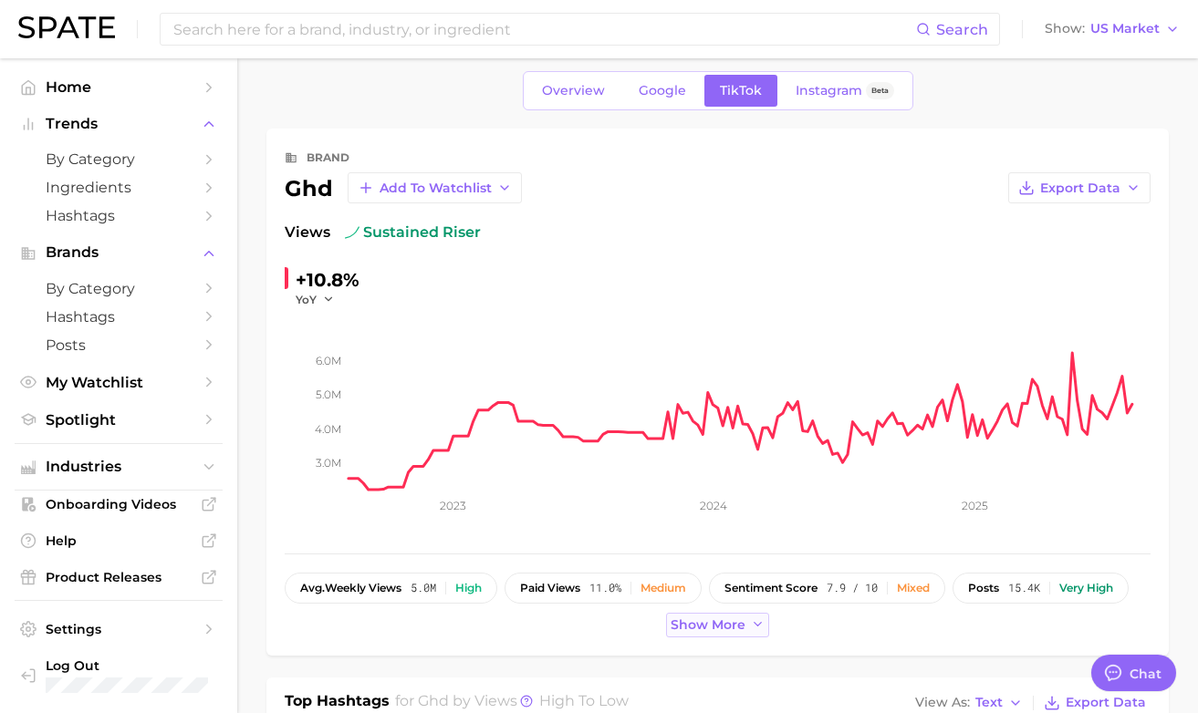
click at [679, 632] on button "Show more" at bounding box center [718, 625] width 104 height 25
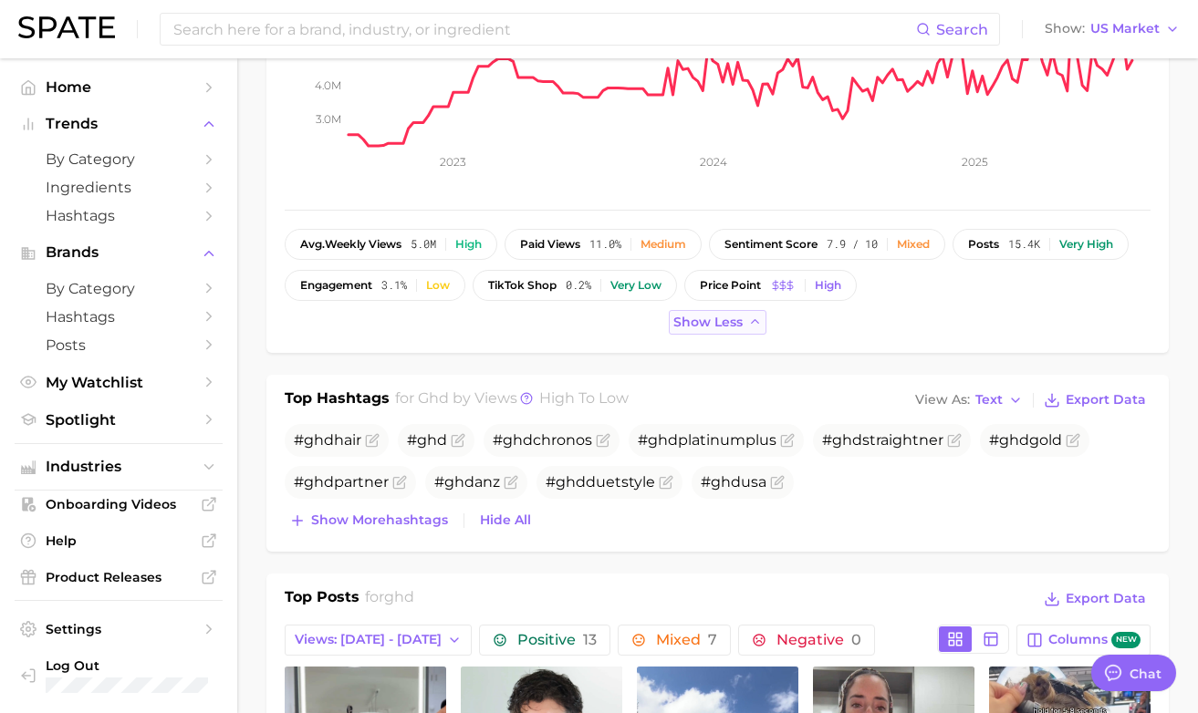
scroll to position [366, 0]
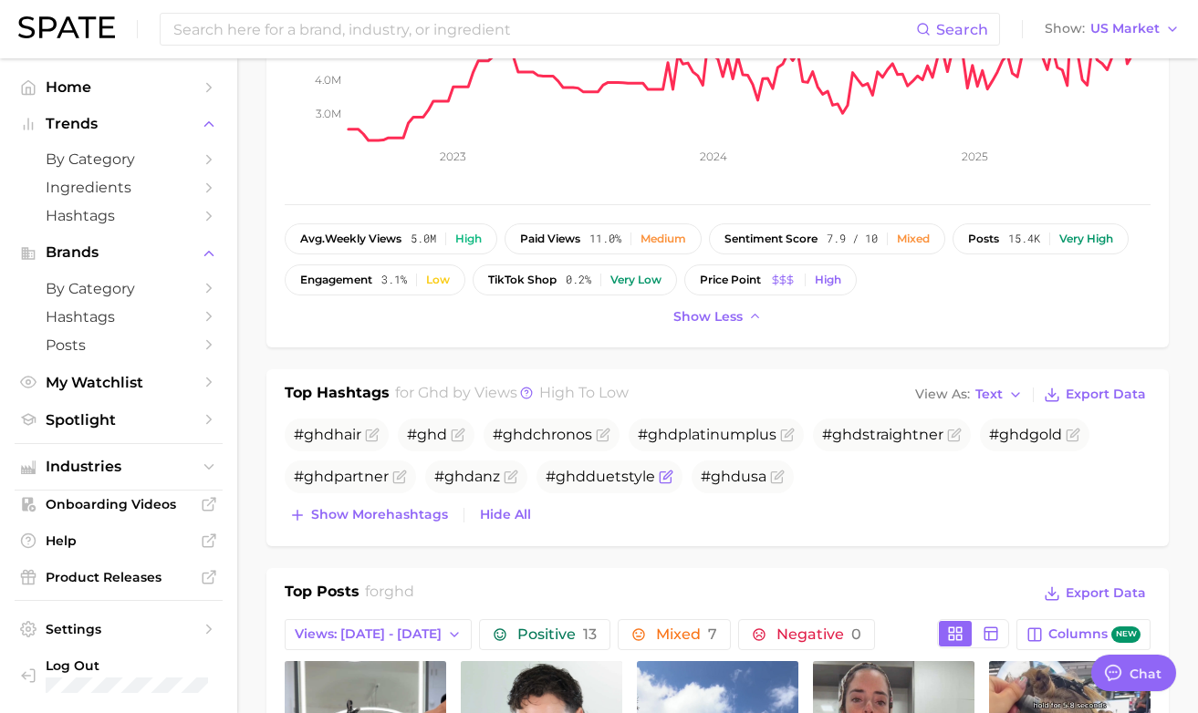
click at [589, 479] on span "# ghd duetstyle" at bounding box center [599, 476] width 109 height 17
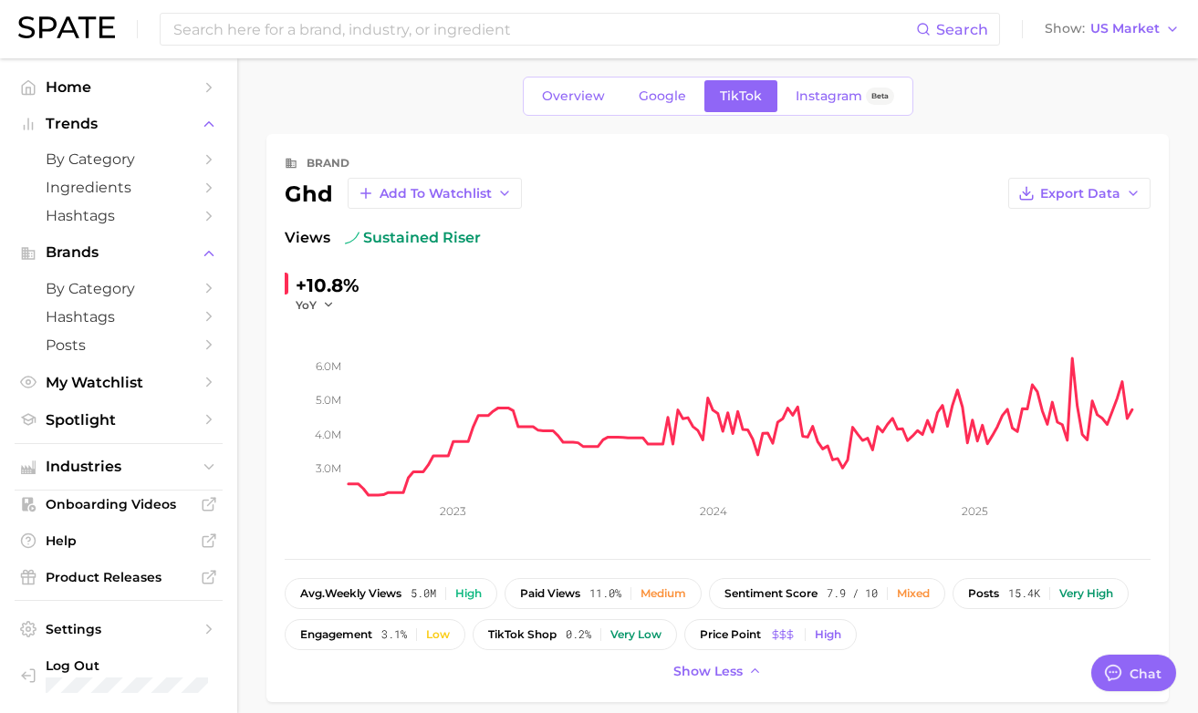
scroll to position [0, 0]
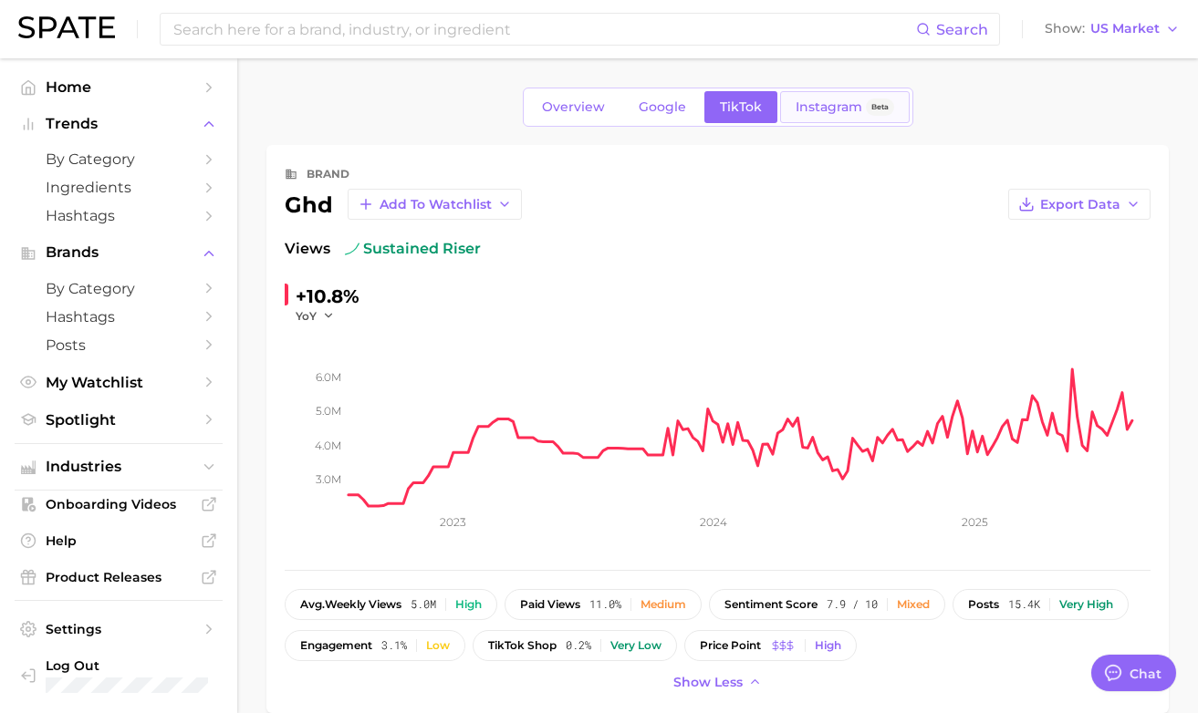
click at [806, 104] on span "Instagram" at bounding box center [828, 107] width 67 height 16
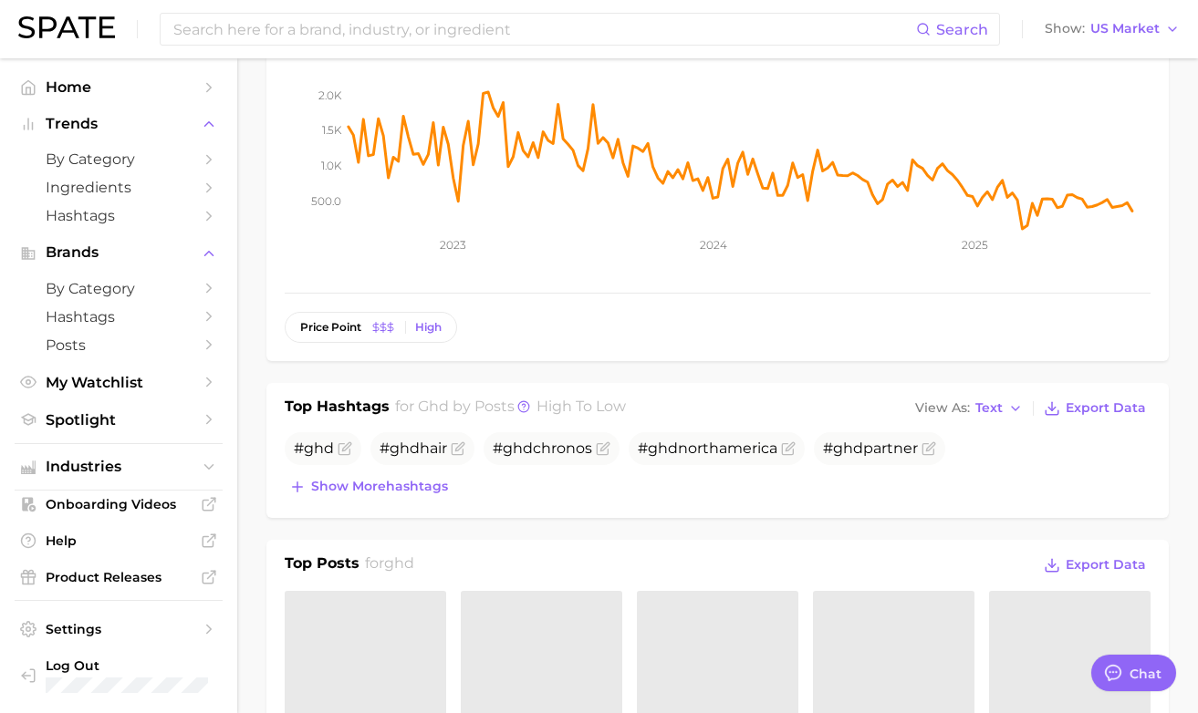
scroll to position [309, 0]
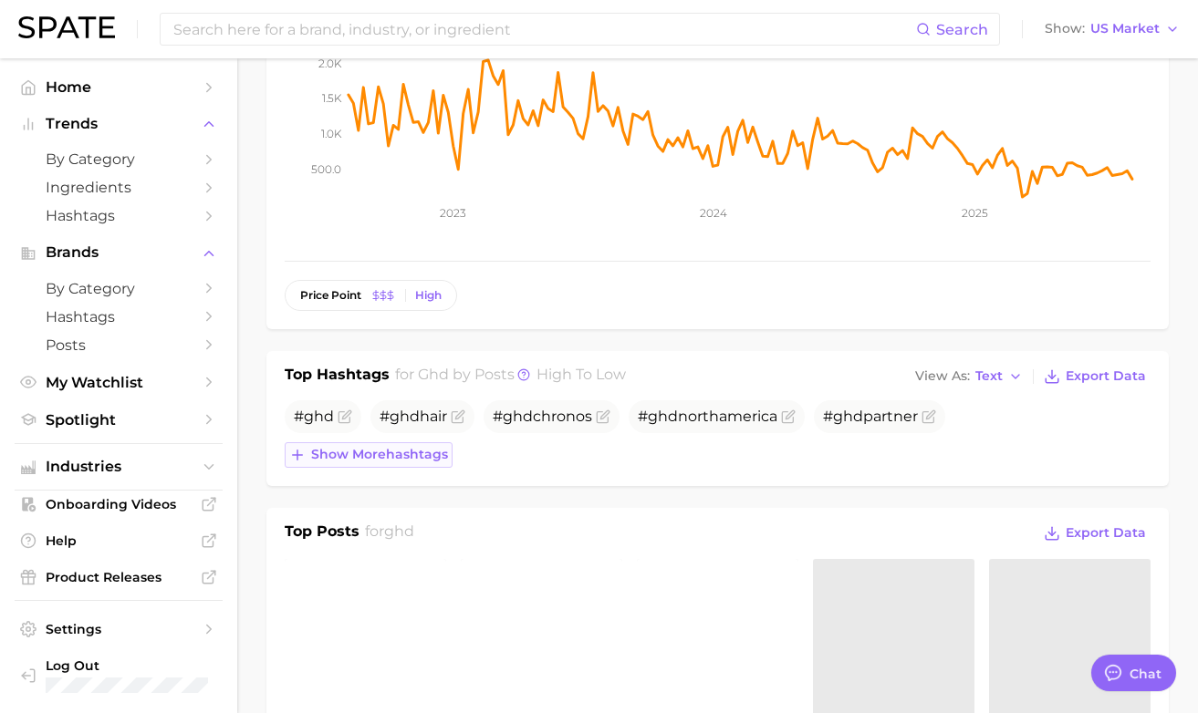
click at [423, 461] on span "Show more hashtags" at bounding box center [379, 455] width 137 height 16
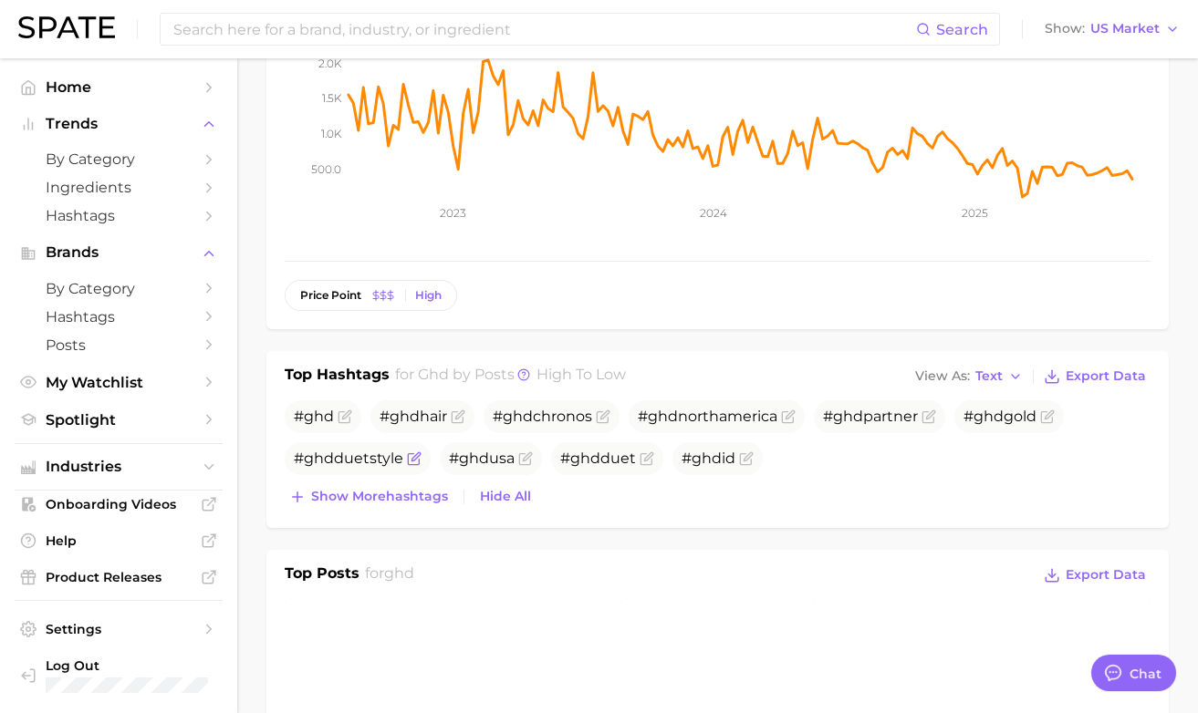
click at [378, 471] on span "# ghd duetstyle" at bounding box center [358, 458] width 146 height 33
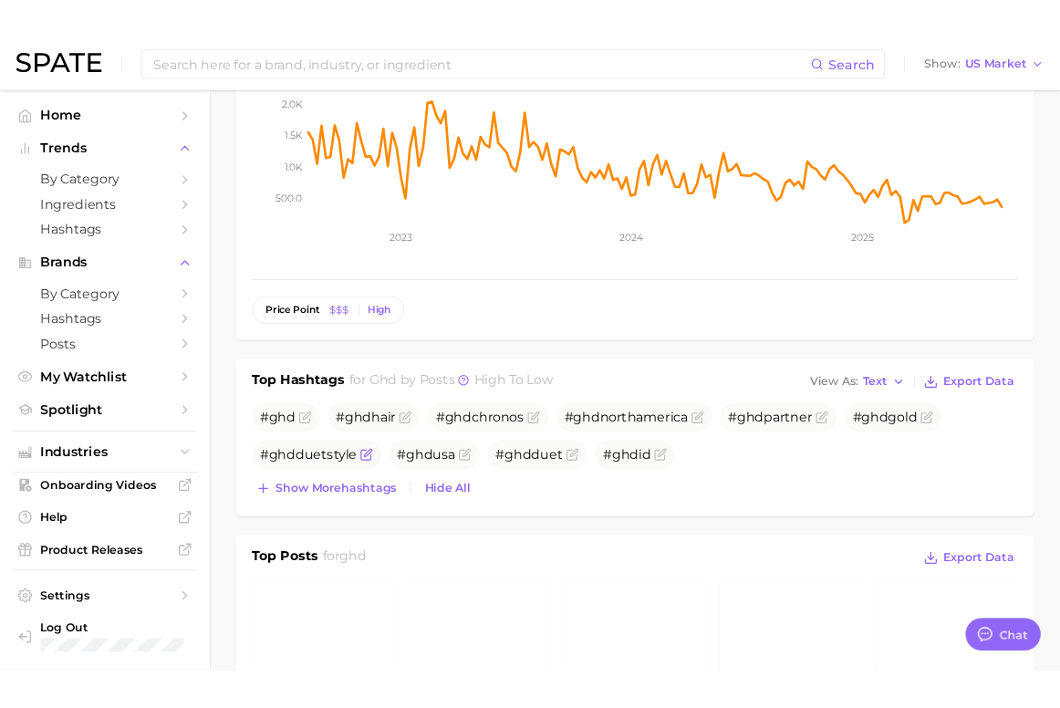
scroll to position [0, 0]
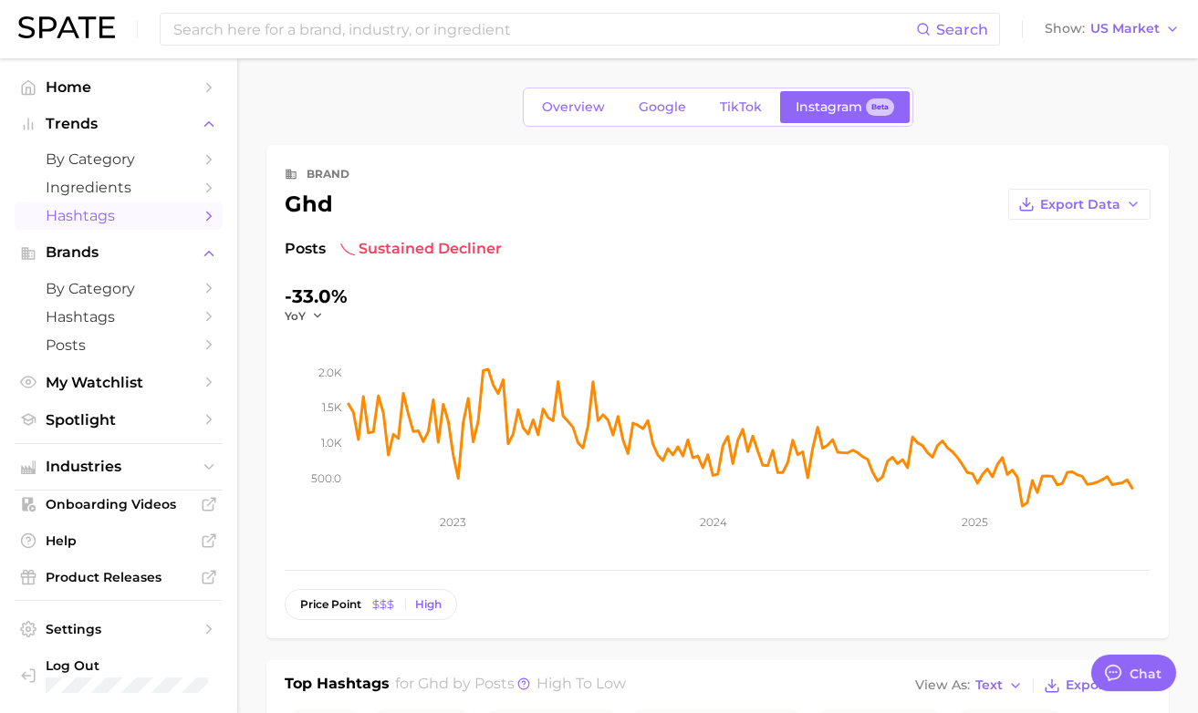
click at [205, 217] on icon "Sidebar" at bounding box center [209, 216] width 16 height 16
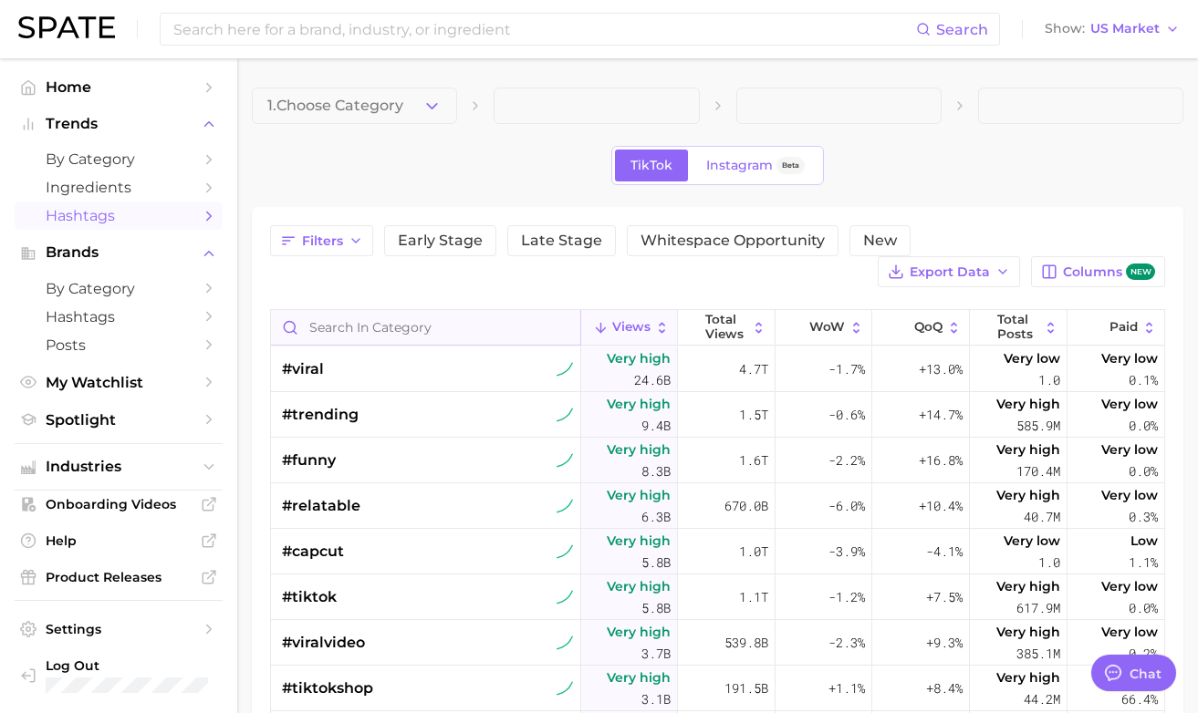
click at [356, 312] on input "Search in category" at bounding box center [425, 327] width 309 height 35
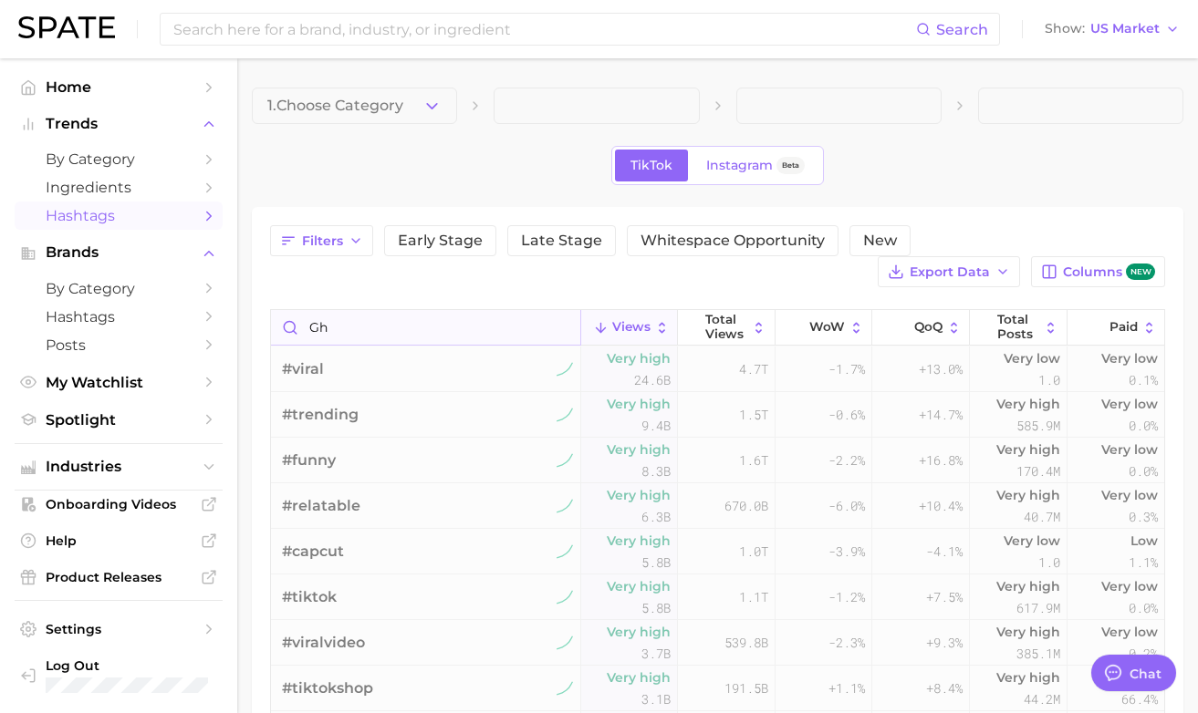
type input "g"
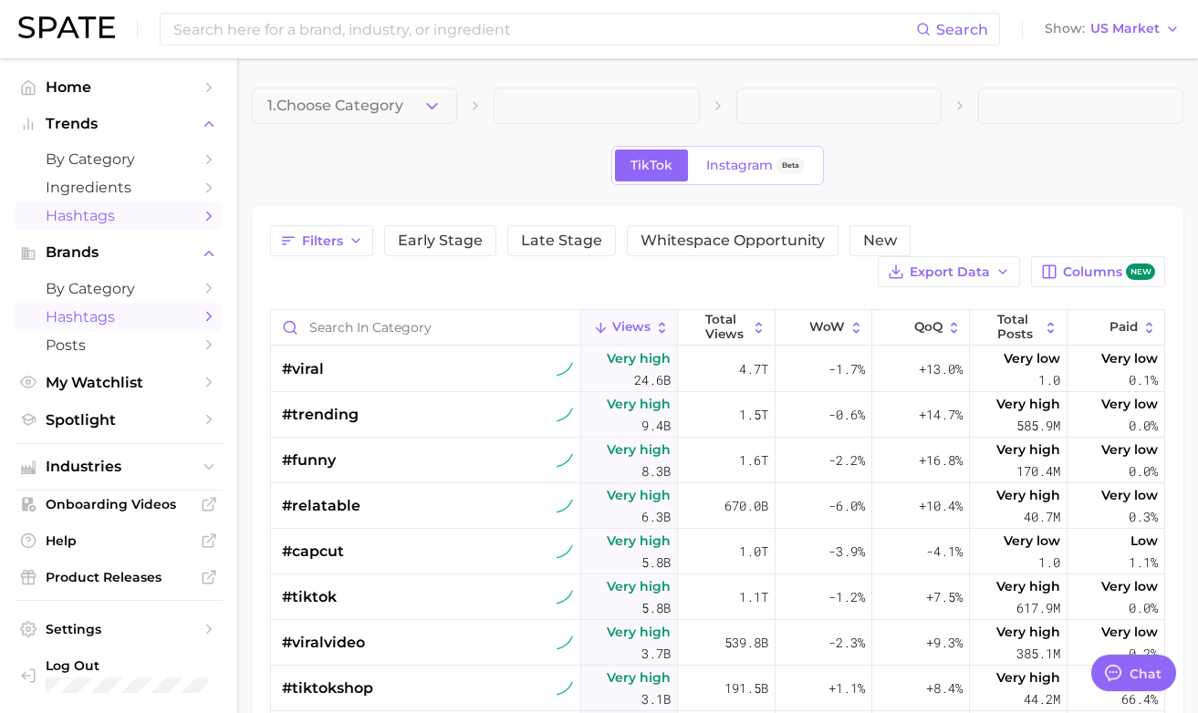
click at [163, 326] on span "Hashtags" at bounding box center [119, 316] width 146 height 17
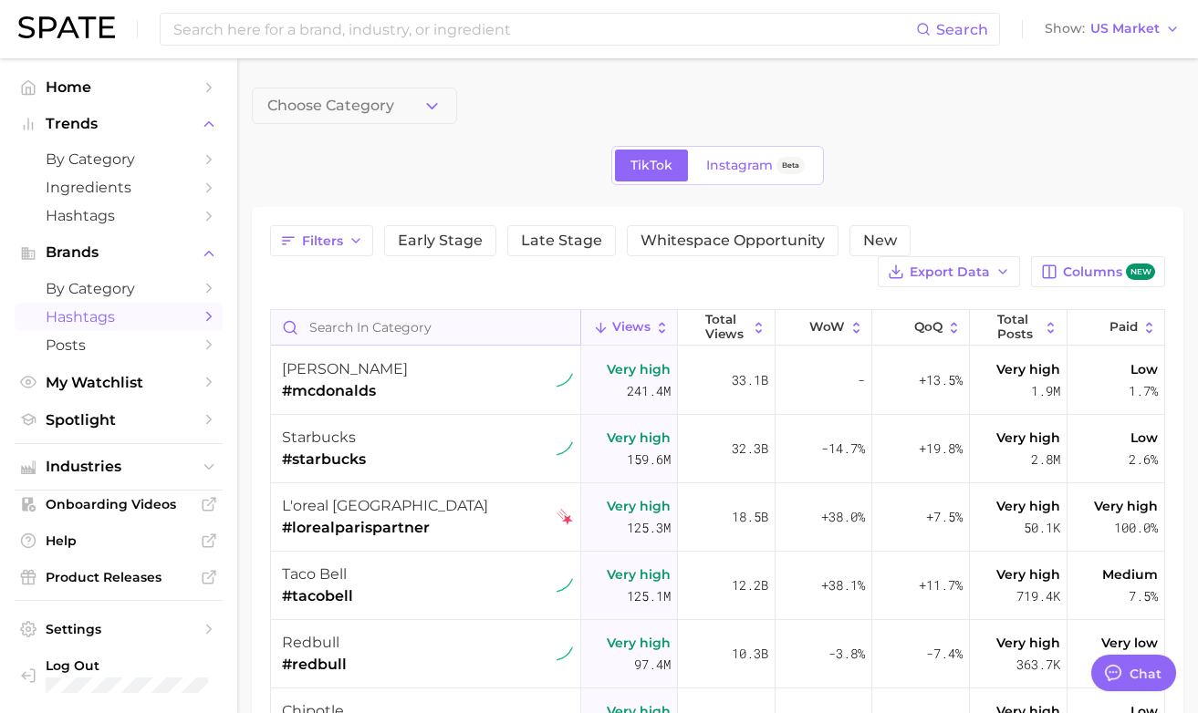
click at [345, 324] on input "Search in category" at bounding box center [425, 327] width 309 height 35
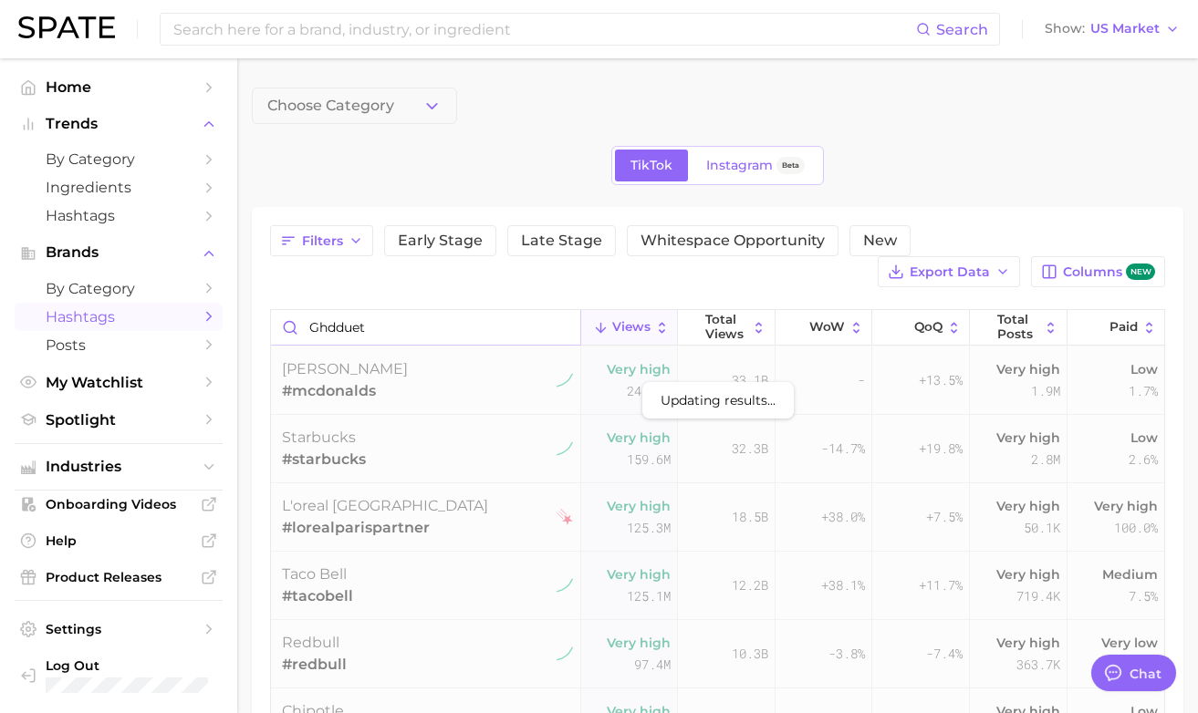
type input "ghdduet"
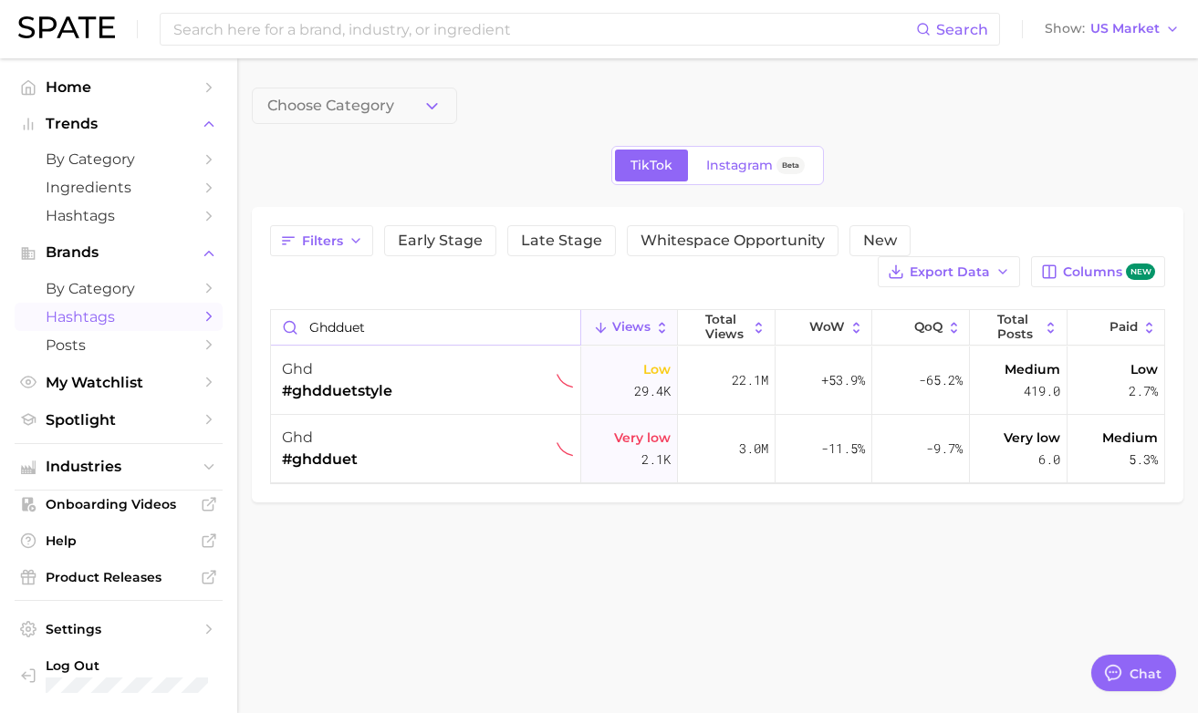
type textarea "x"
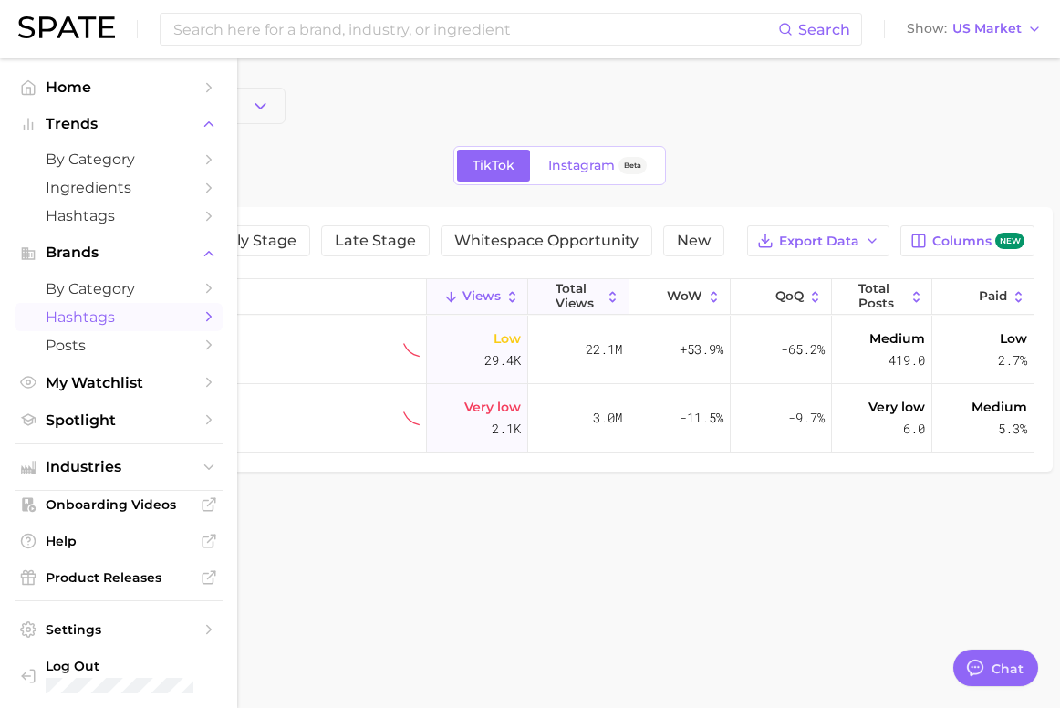
click at [611, 296] on icon at bounding box center [613, 297] width 16 height 16
click at [610, 528] on main "Choose Category TikTok Instagram Beta Filters Early Stage Late Stage Whitespace…" at bounding box center [558, 310] width 1001 height 504
click at [498, 289] on span "Views" at bounding box center [481, 296] width 38 height 15
click at [510, 301] on icon at bounding box center [512, 297] width 16 height 16
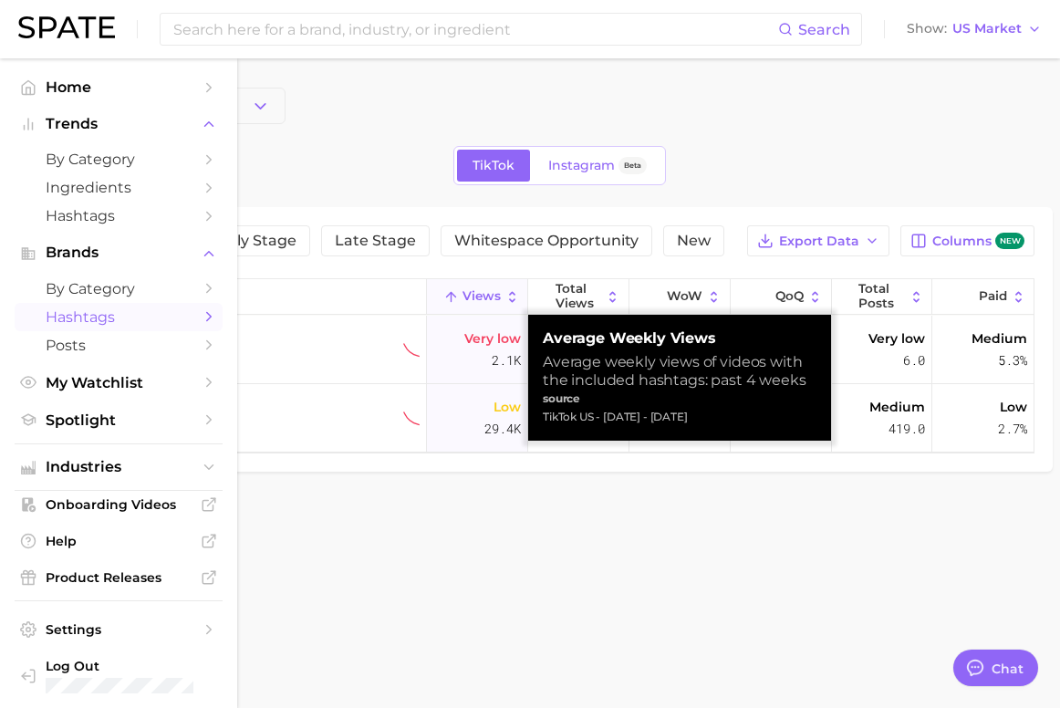
click at [586, 560] on main "Choose Category TikTok Instagram Beta Filters Early Stage Late Stage Whitespace…" at bounding box center [558, 310] width 1001 height 504
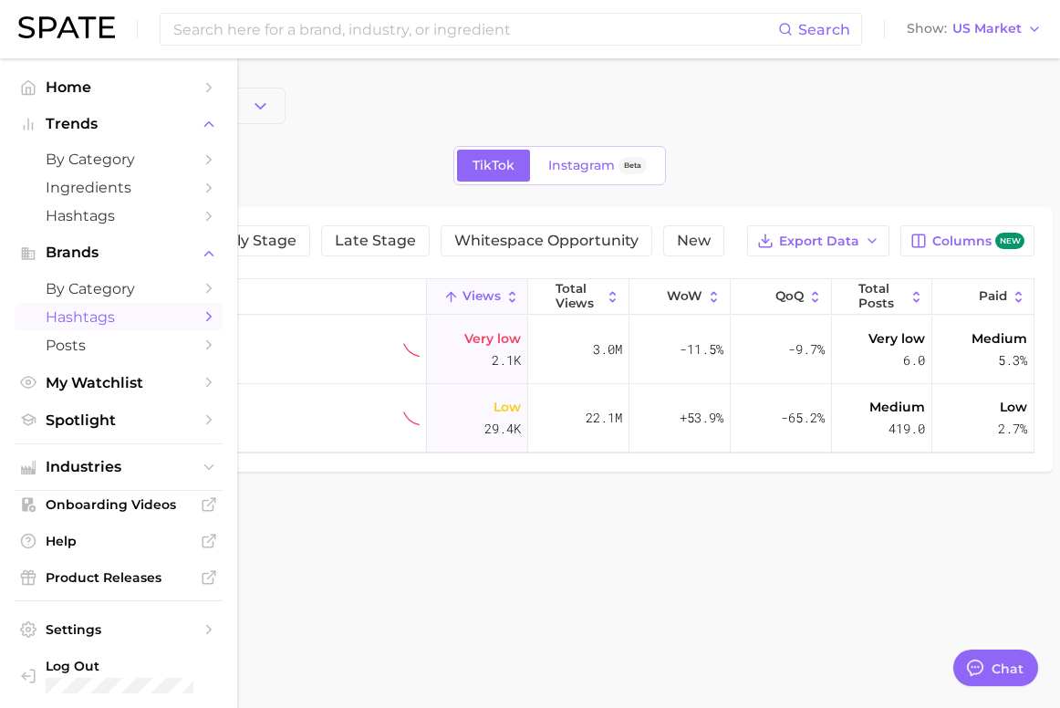
click at [404, 508] on main "Choose Category TikTok Instagram Beta Filters Early Stage Late Stage Whitespace…" at bounding box center [558, 310] width 1001 height 504
click at [511, 293] on icon at bounding box center [512, 296] width 6 height 11
click at [516, 524] on main "Choose Category TikTok Instagram Beta Filters Early Stage Late Stage Whitespace…" at bounding box center [558, 310] width 1001 height 504
click at [577, 158] on span "Instagram" at bounding box center [581, 166] width 67 height 16
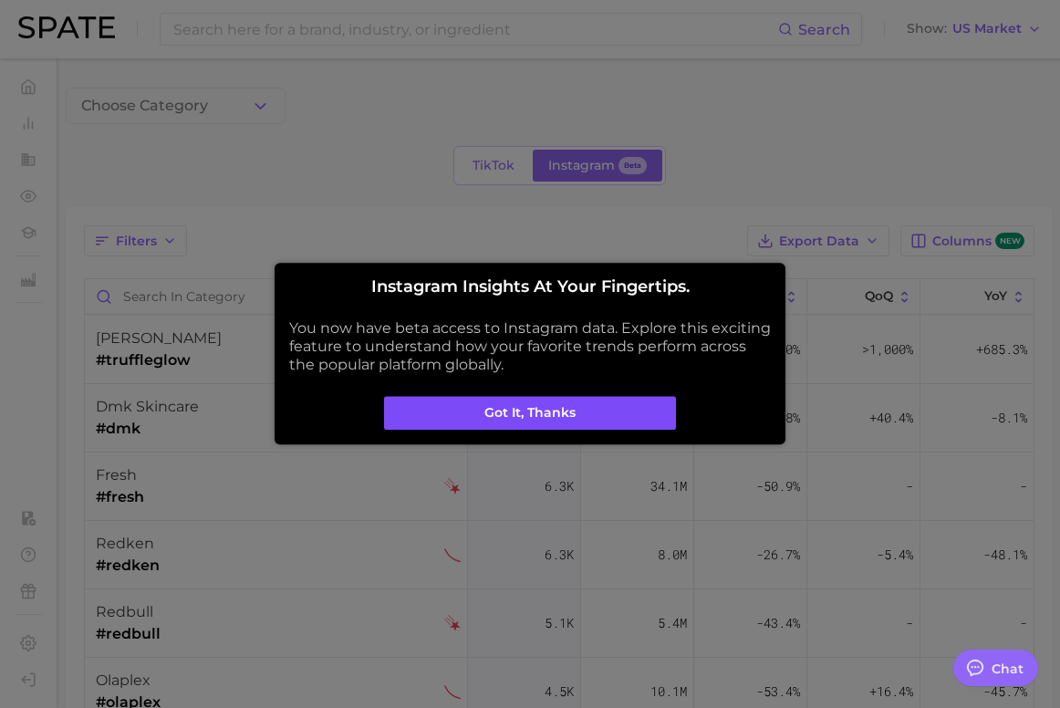
click at [586, 401] on button "Got it, thanks" at bounding box center [530, 413] width 292 height 35
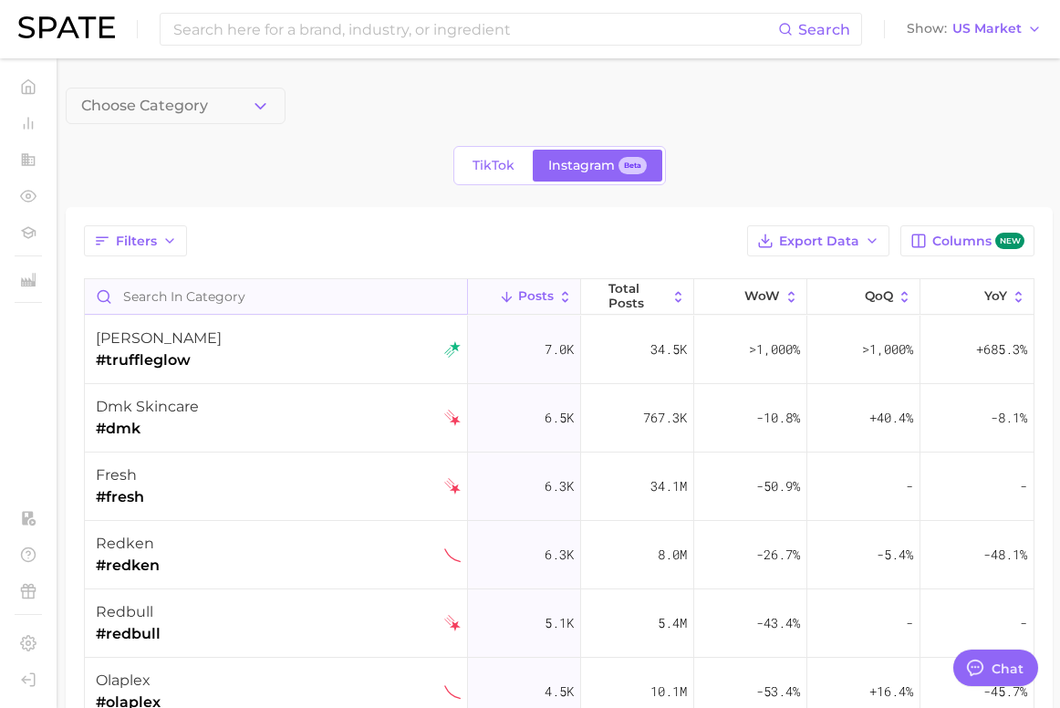
click at [306, 296] on input "Search in category" at bounding box center [276, 296] width 382 height 35
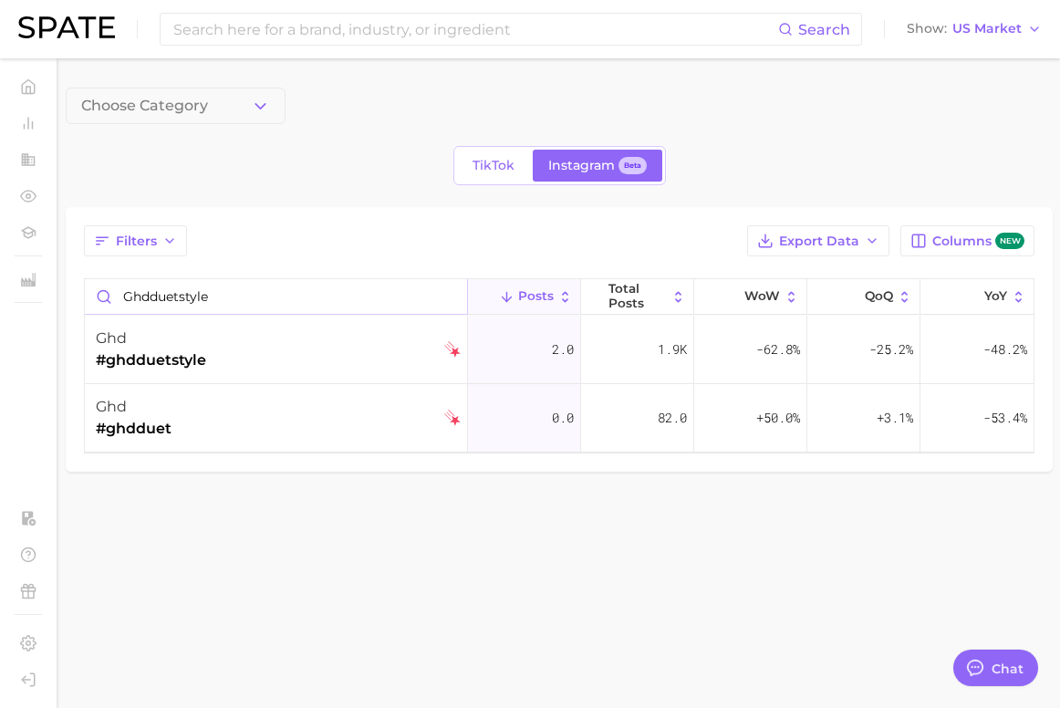
type input "ghdduetstyle"
click at [607, 517] on main "Choose Category TikTok Instagram Beta Filters Export Data Columns new ghdduetst…" at bounding box center [558, 310] width 1001 height 504
click at [782, 295] on button "WoW" at bounding box center [750, 297] width 113 height 36
click at [850, 513] on main "Choose Category TikTok Instagram Beta Filters Export Data Columns new ghdduetst…" at bounding box center [558, 310] width 1001 height 504
click at [895, 296] on button "QoQ" at bounding box center [863, 297] width 113 height 36
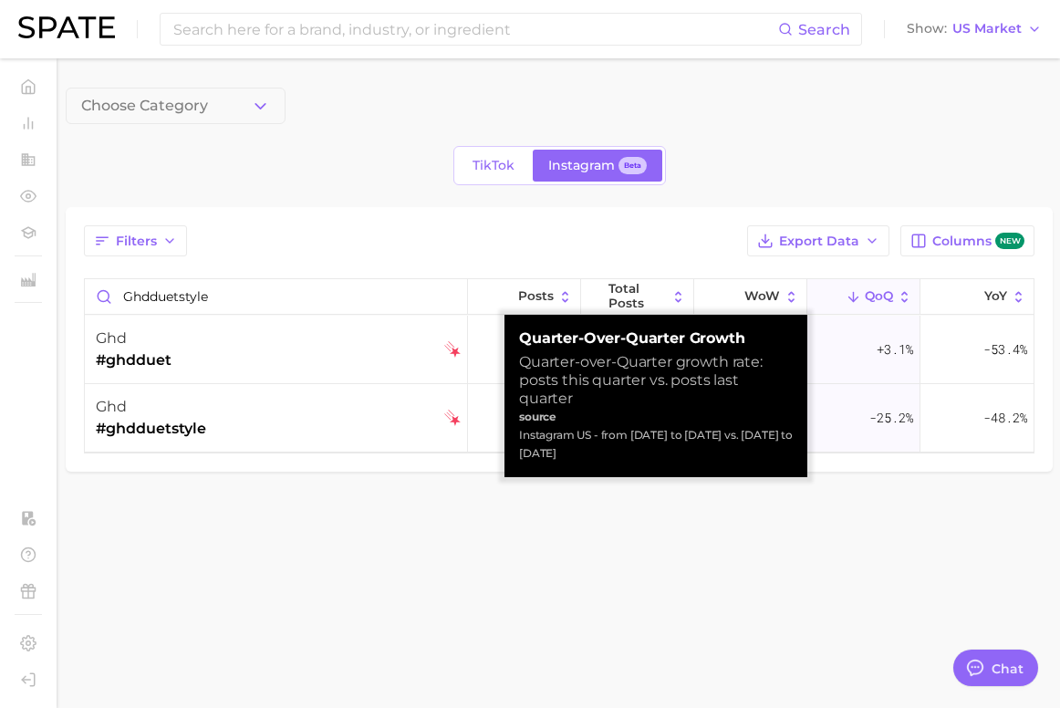
click at [892, 458] on div "Filters Export Data Columns new ghdduetstyle Posts Total Posts WoW QoQ YoY ghd …" at bounding box center [559, 339] width 987 height 265
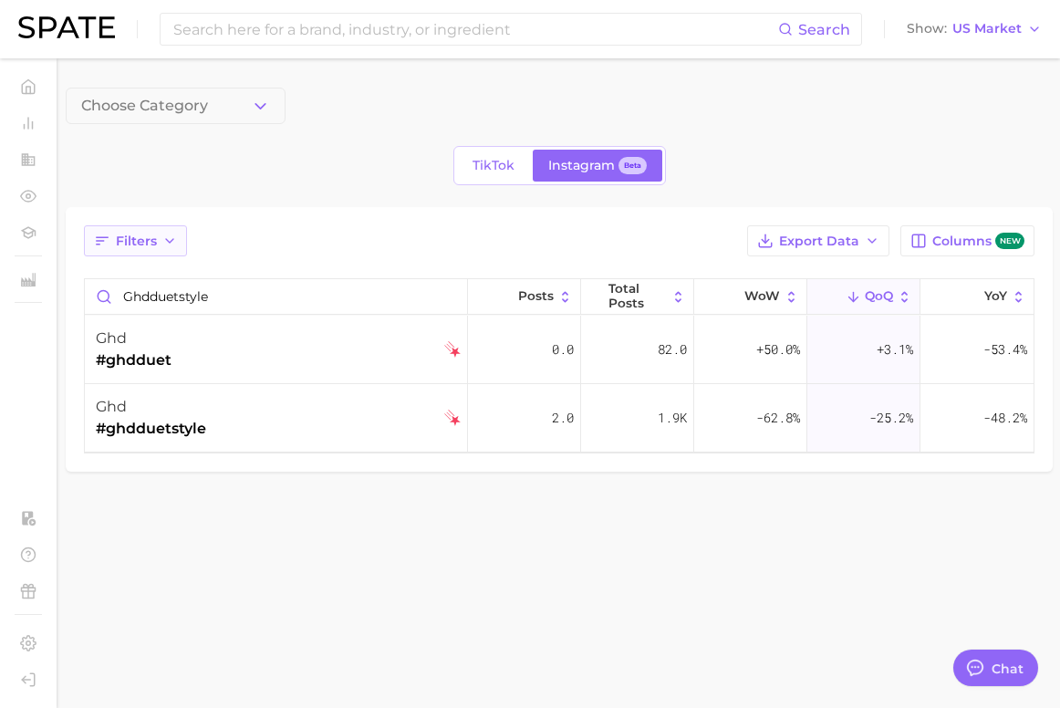
click at [168, 234] on icon "button" at bounding box center [169, 241] width 15 height 15
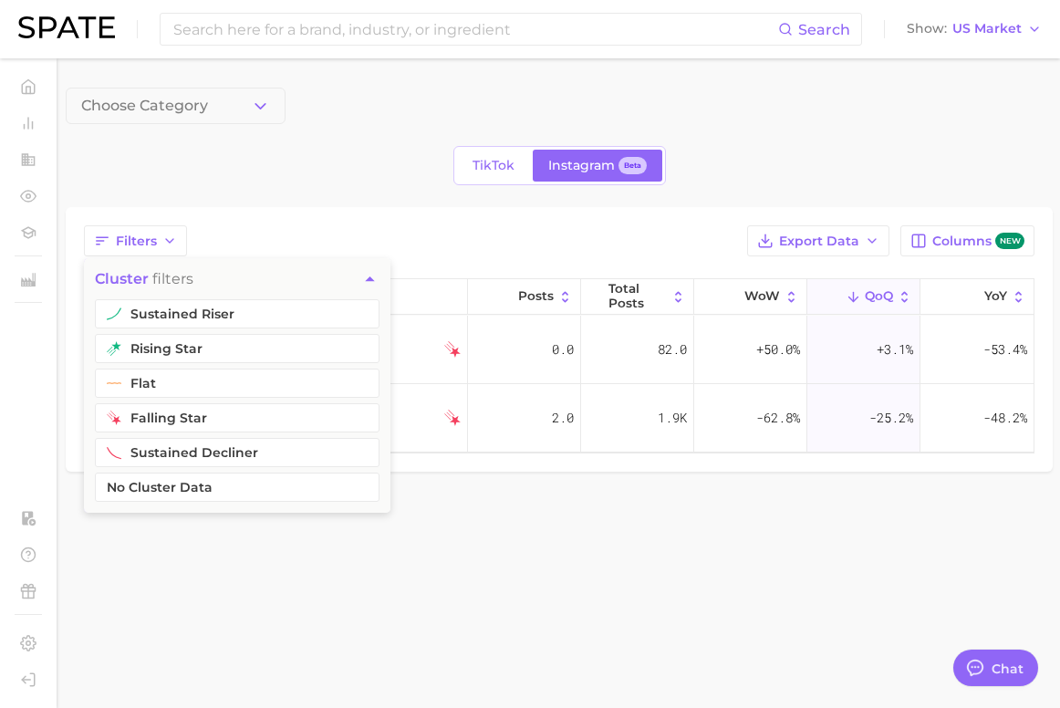
click at [237, 229] on div "Filters cluster filters sustained riser rising star flat falling star sustained…" at bounding box center [559, 240] width 950 height 31
